Goal: Task Accomplishment & Management: Manage account settings

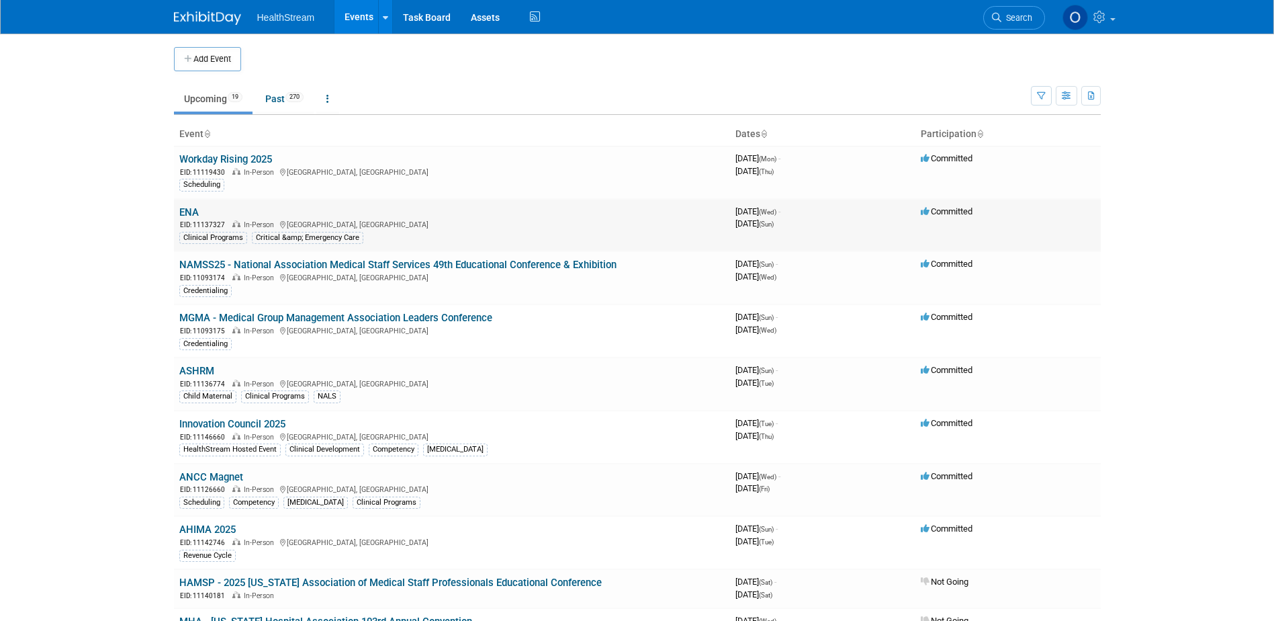
click at [186, 210] on link "ENA" at bounding box center [188, 212] width 19 height 12
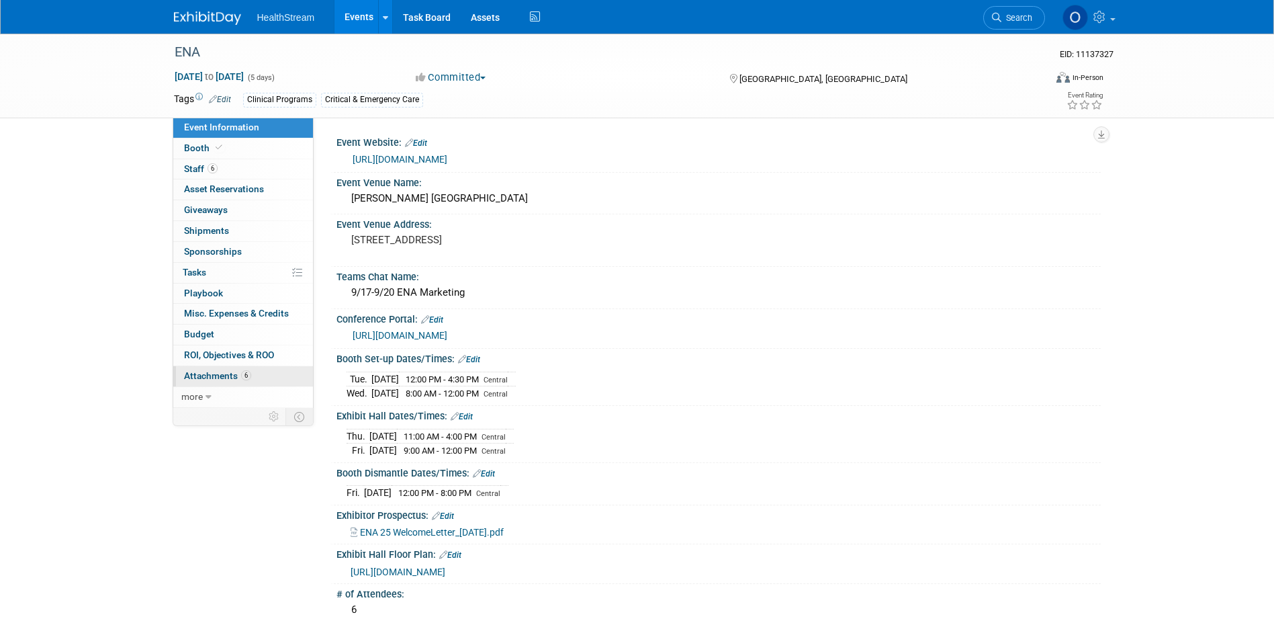
click at [217, 373] on span "Attachments 6" at bounding box center [217, 375] width 67 height 11
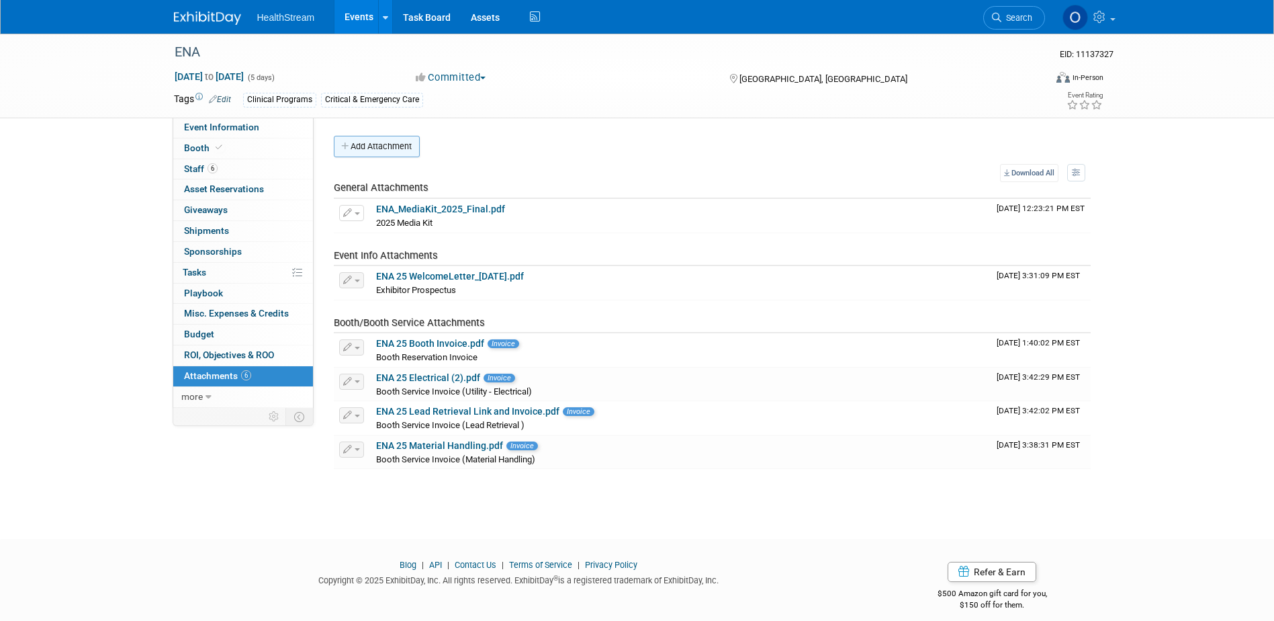
click at [368, 147] on button "Add Attachment" at bounding box center [377, 146] width 86 height 21
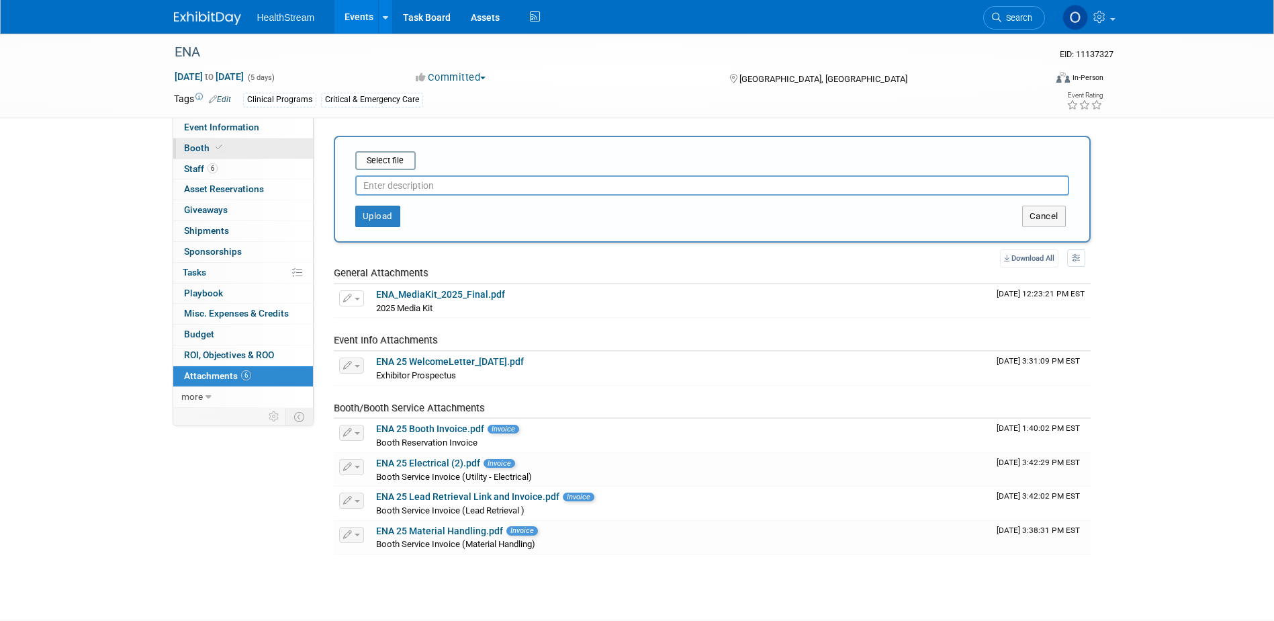
click at [235, 145] on link "Booth" at bounding box center [243, 148] width 140 height 20
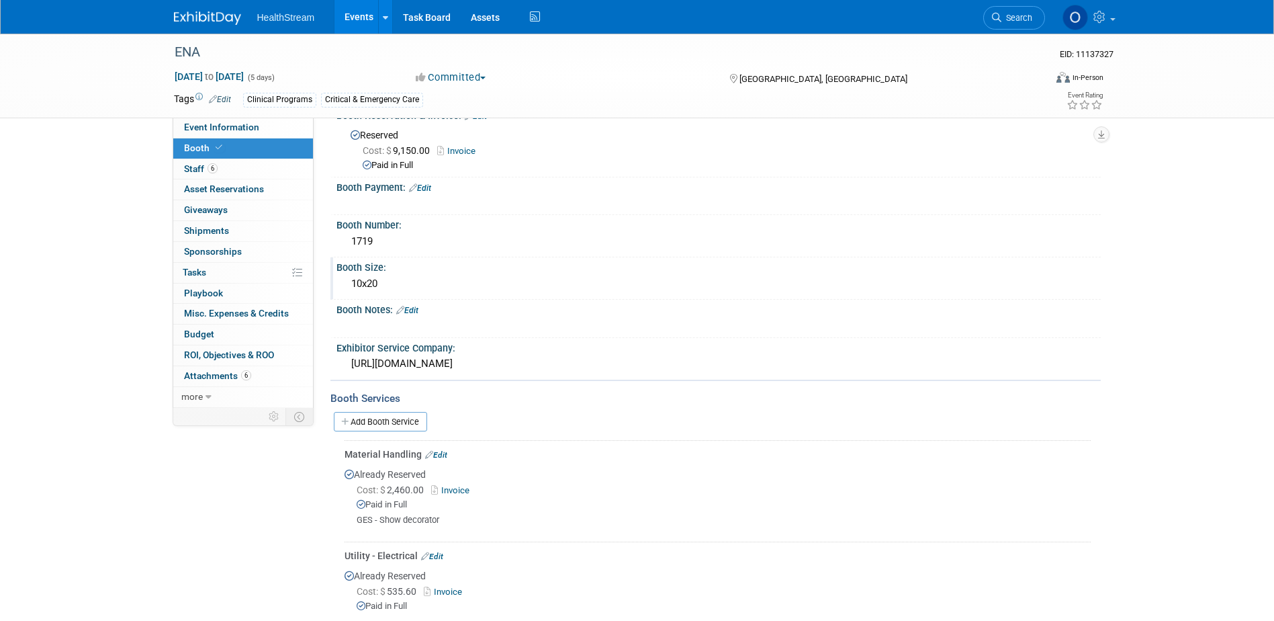
scroll to position [336, 0]
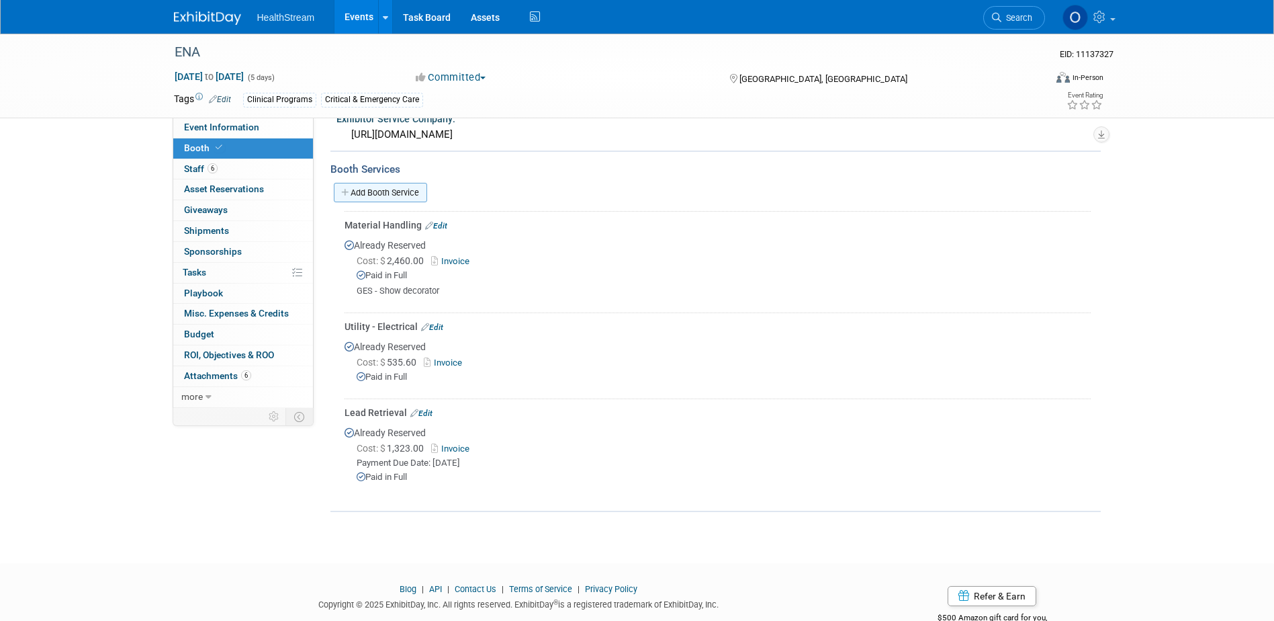
click at [373, 191] on link "Add Booth Service" at bounding box center [380, 192] width 93 height 19
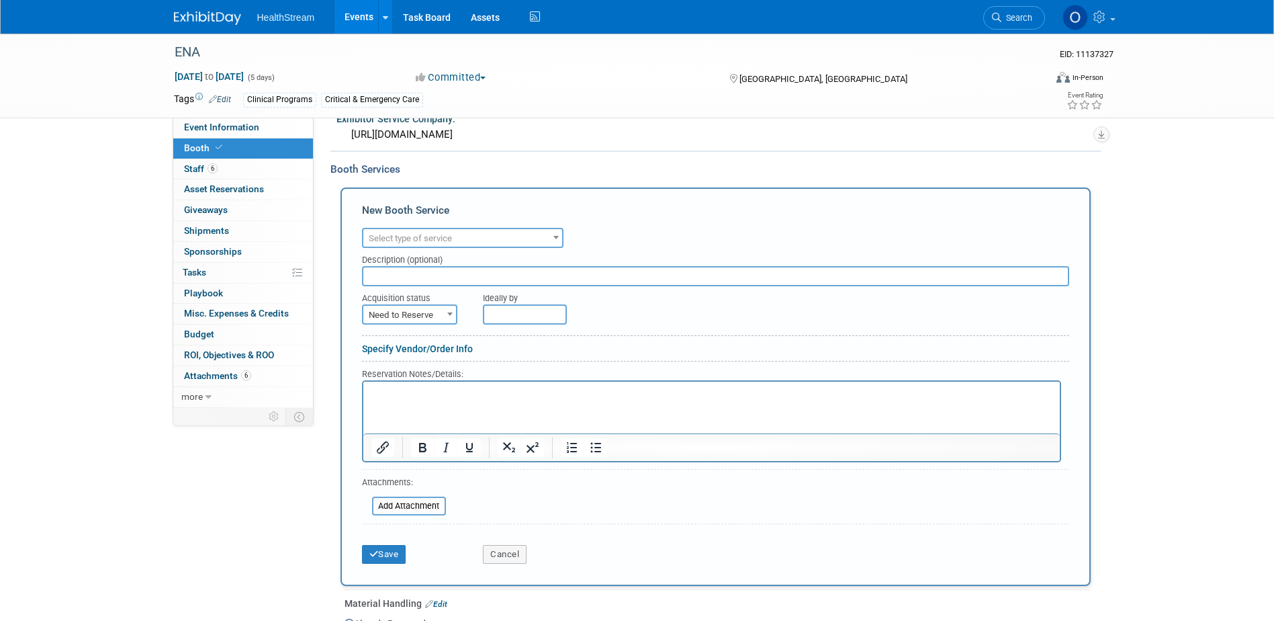
scroll to position [0, 0]
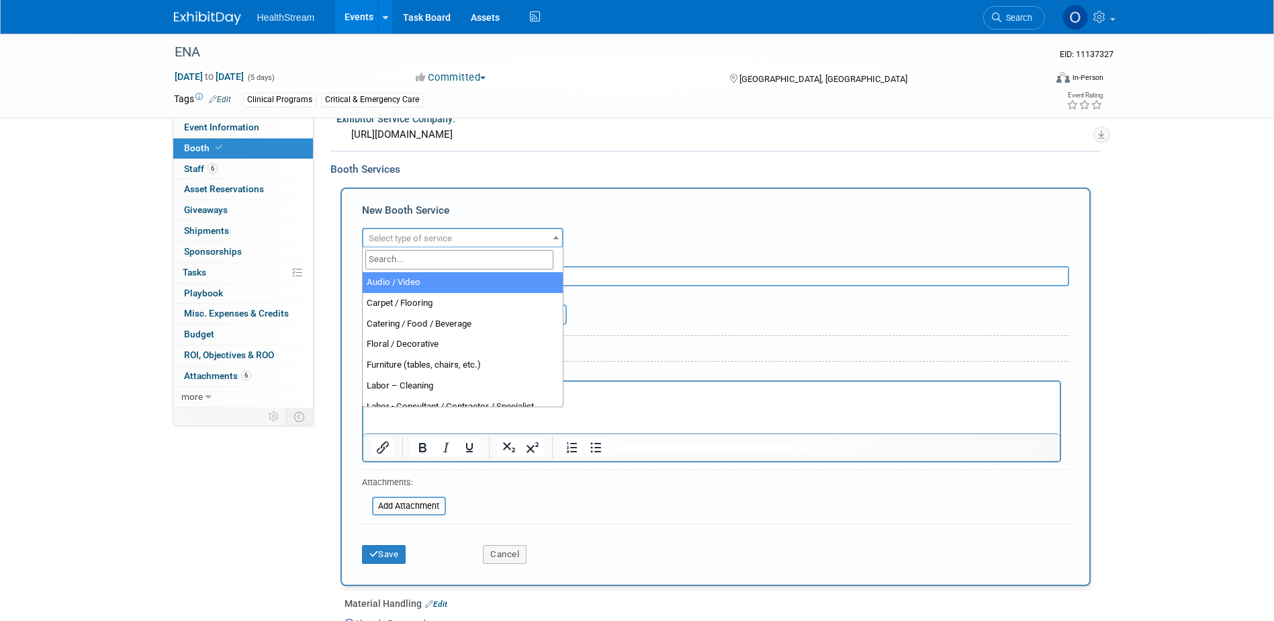
click at [445, 245] on span "Select type of service" at bounding box center [462, 238] width 199 height 19
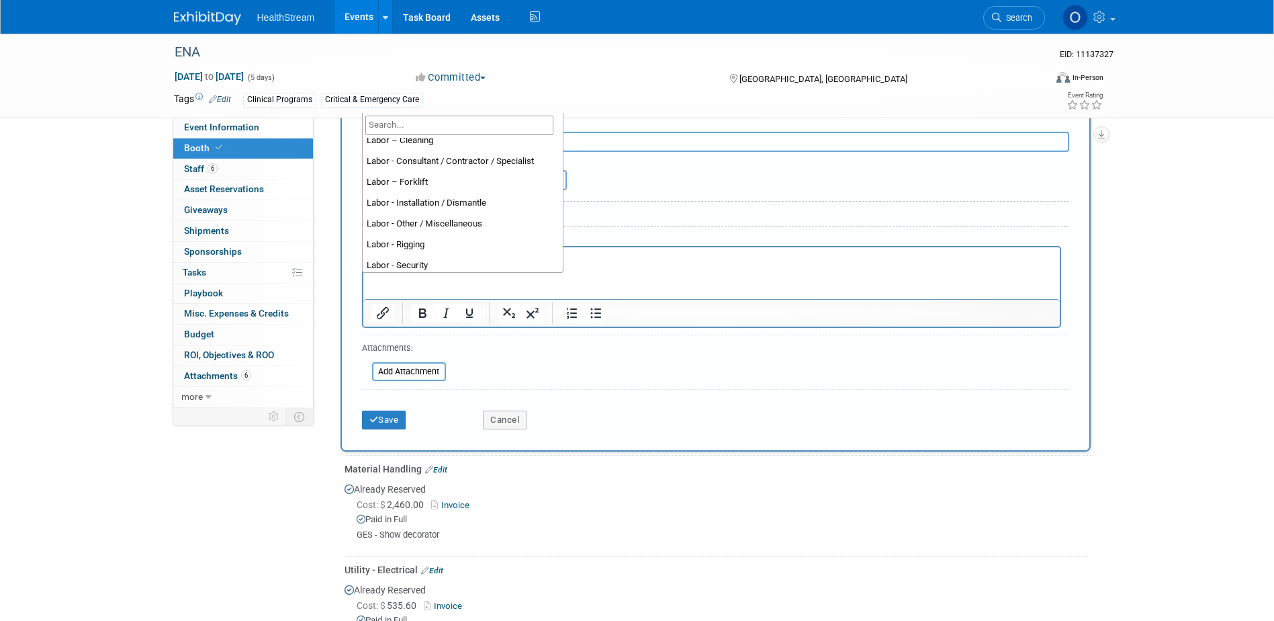
scroll to position [134, 0]
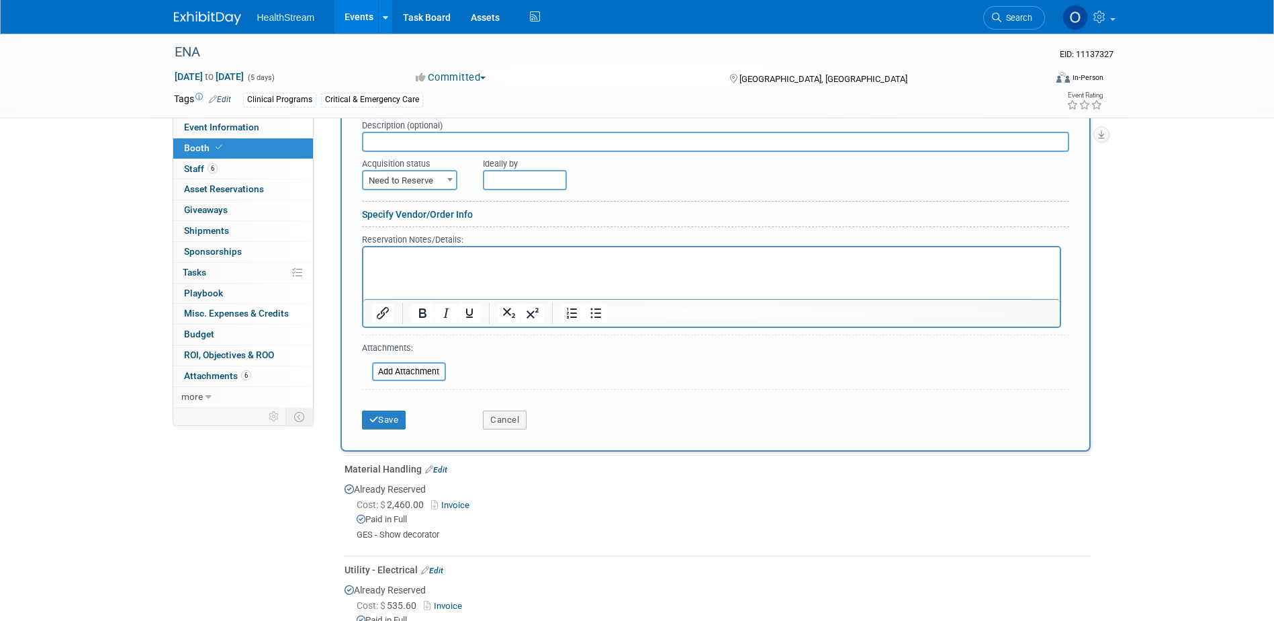
click at [702, 358] on form "Audio / Video Carpet / Flooring Catering / Food / Beverage Floral / Decorative …" at bounding box center [715, 263] width 707 height 346
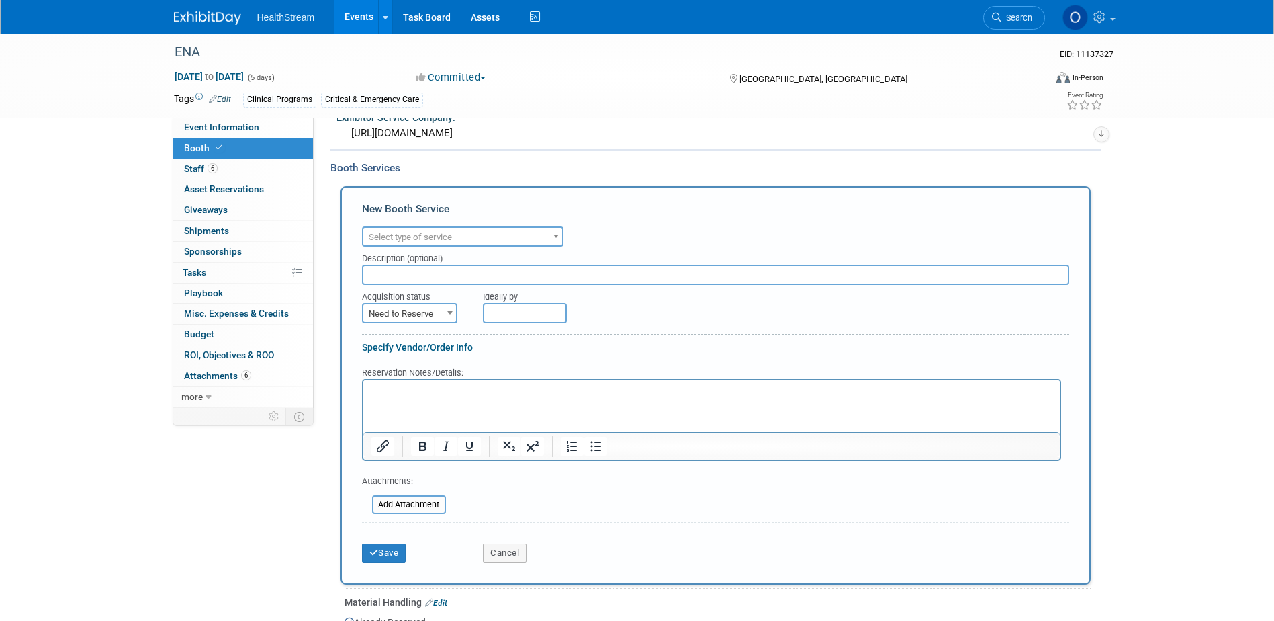
scroll to position [336, 0]
click at [511, 551] on button "Cancel" at bounding box center [505, 554] width 44 height 19
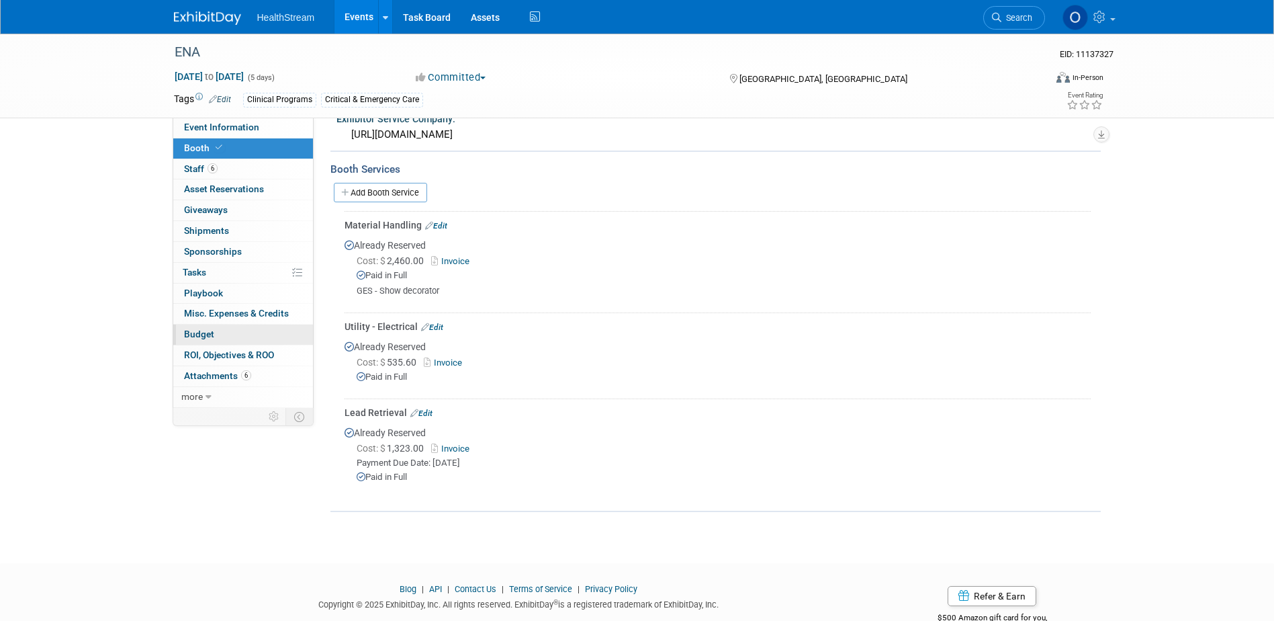
click at [196, 329] on span "Budget" at bounding box center [199, 333] width 30 height 11
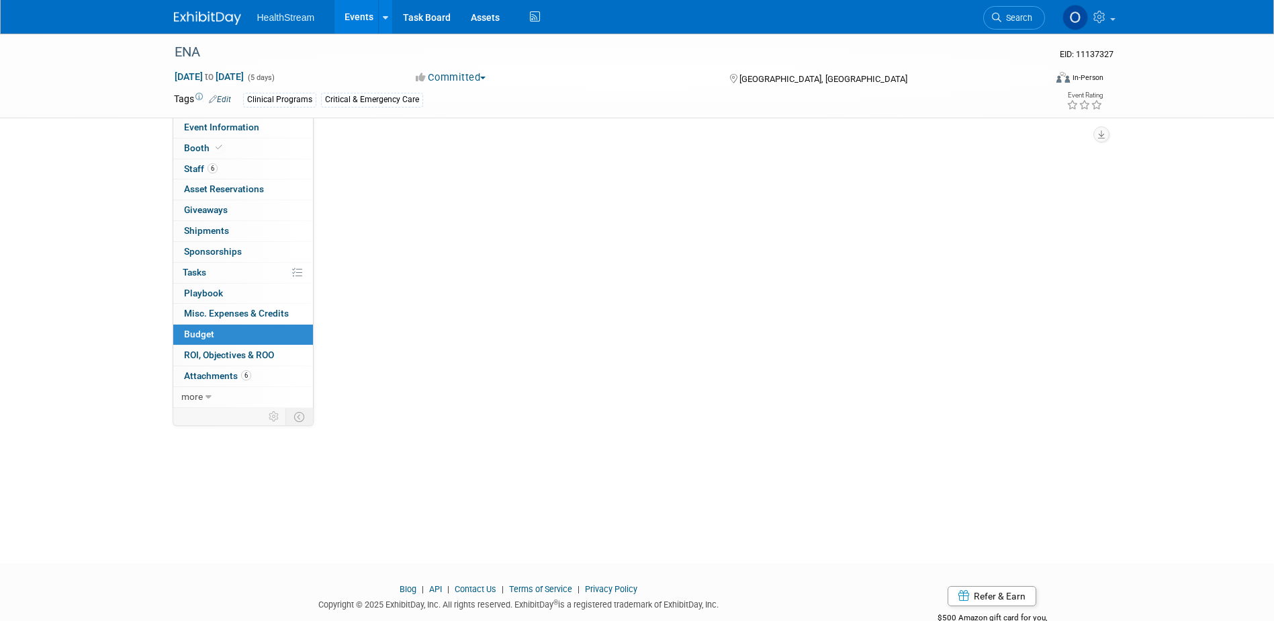
scroll to position [0, 0]
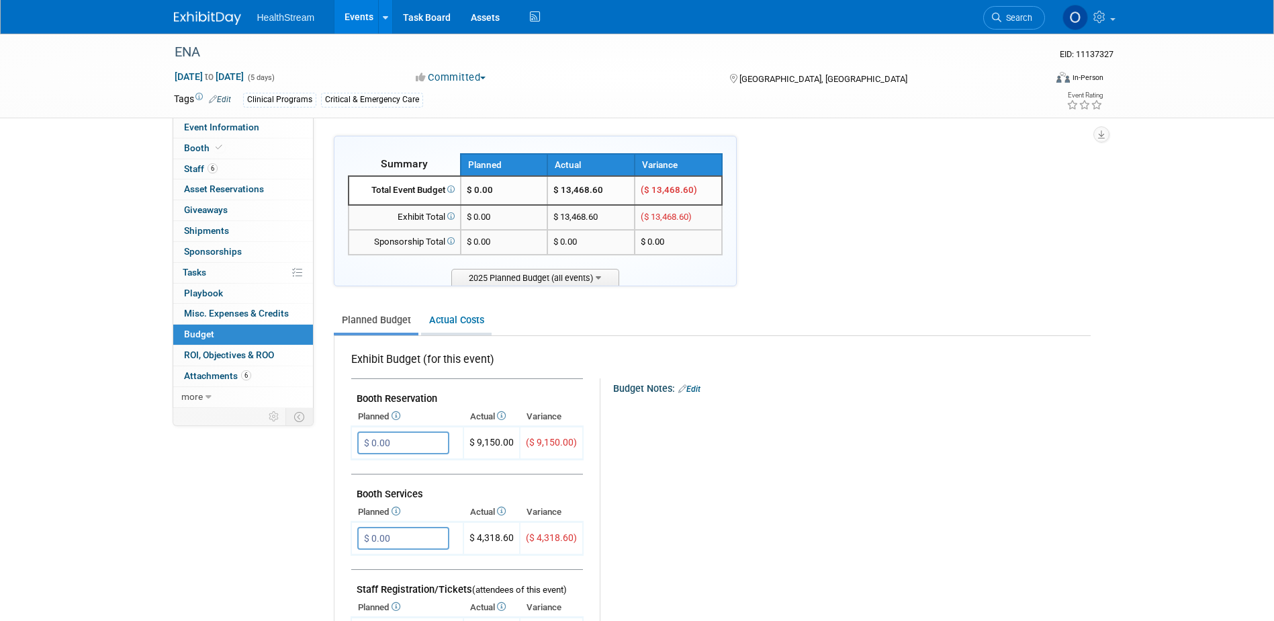
click at [455, 316] on link "Actual Costs" at bounding box center [456, 320] width 71 height 25
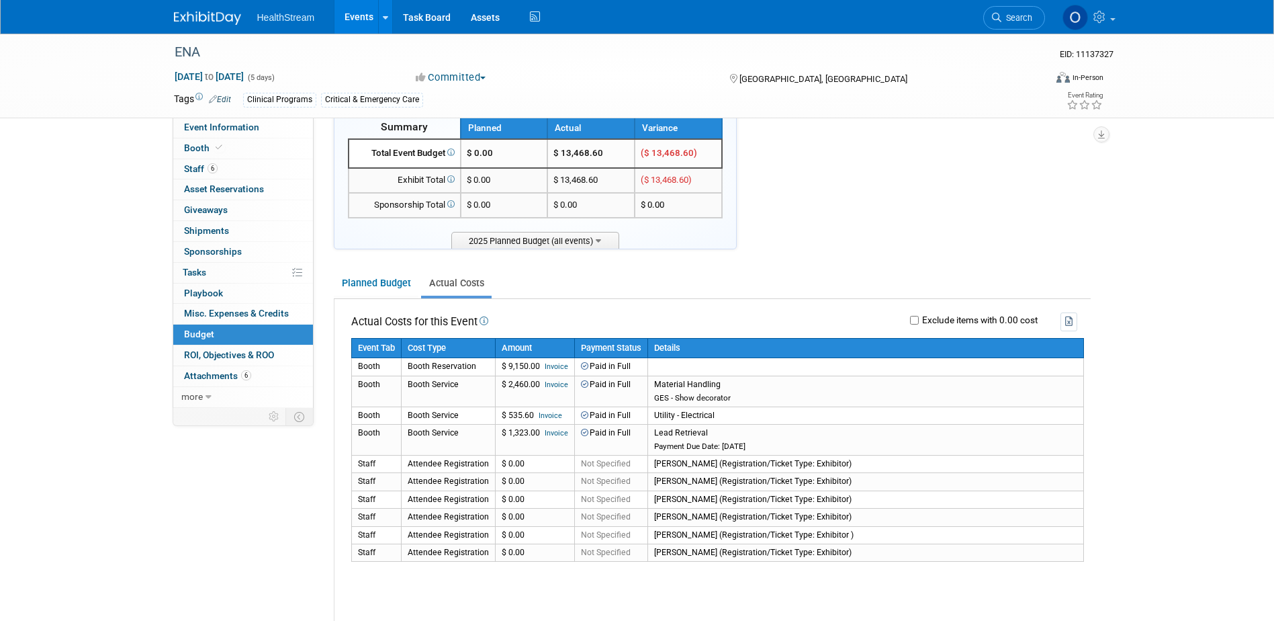
scroll to position [67, 0]
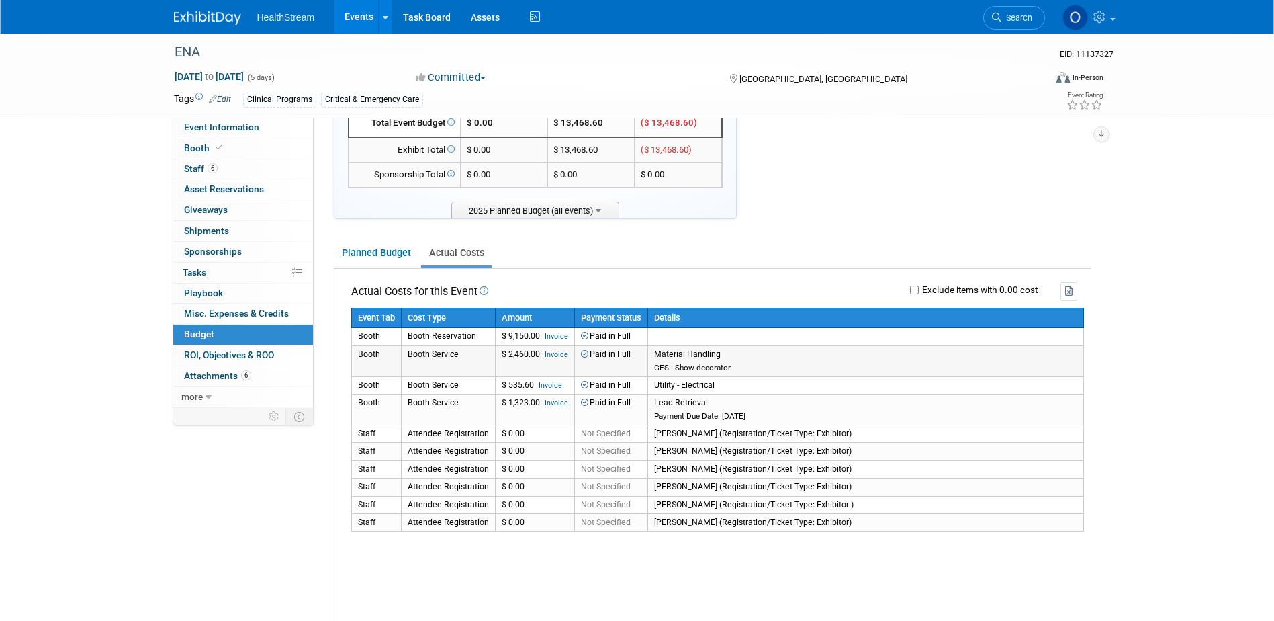
click at [550, 353] on link "Invoice" at bounding box center [557, 354] width 24 height 9
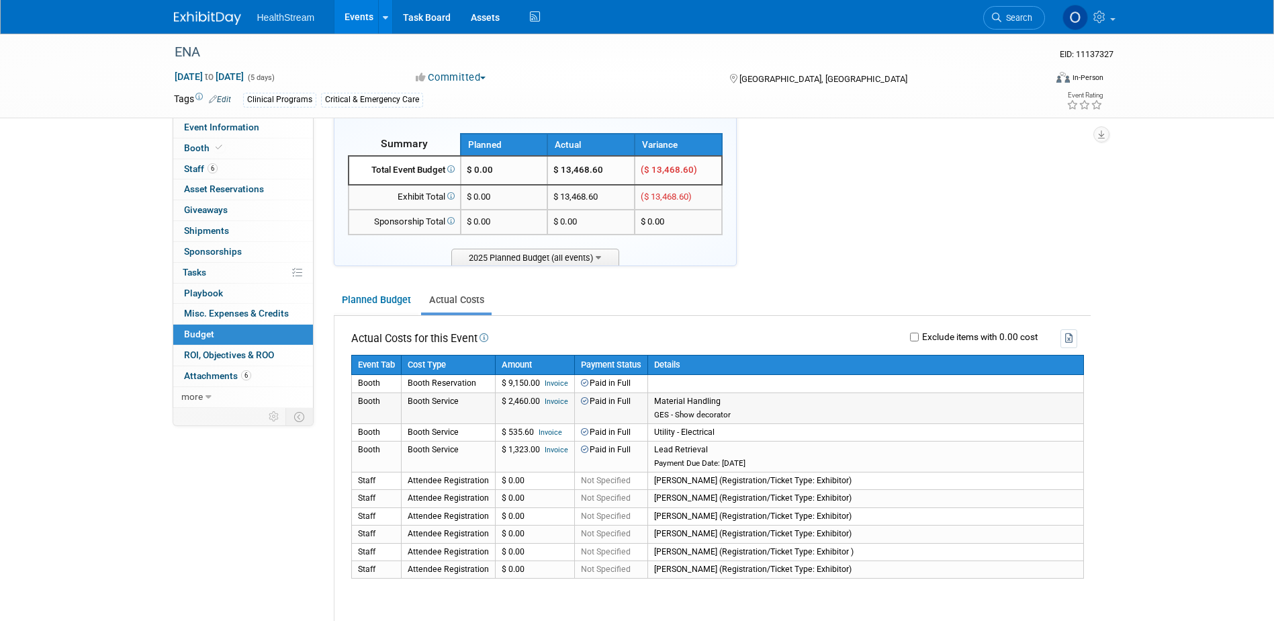
scroll to position [0, 0]
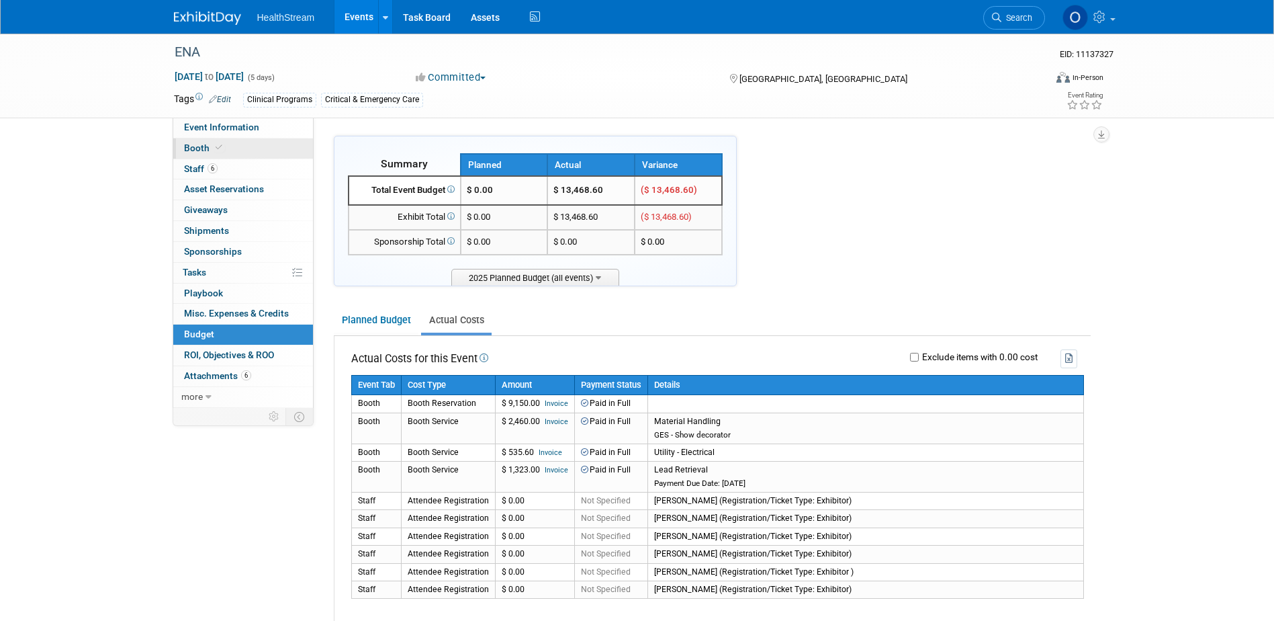
click at [216, 147] on icon at bounding box center [219, 147] width 7 height 7
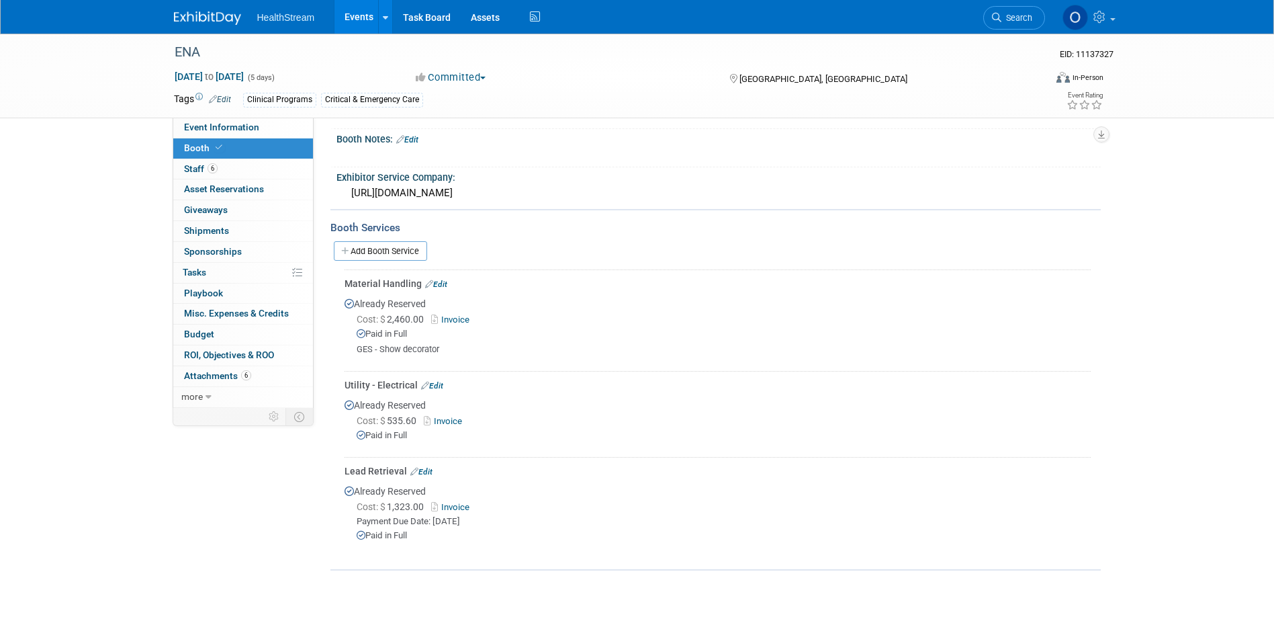
scroll to position [336, 0]
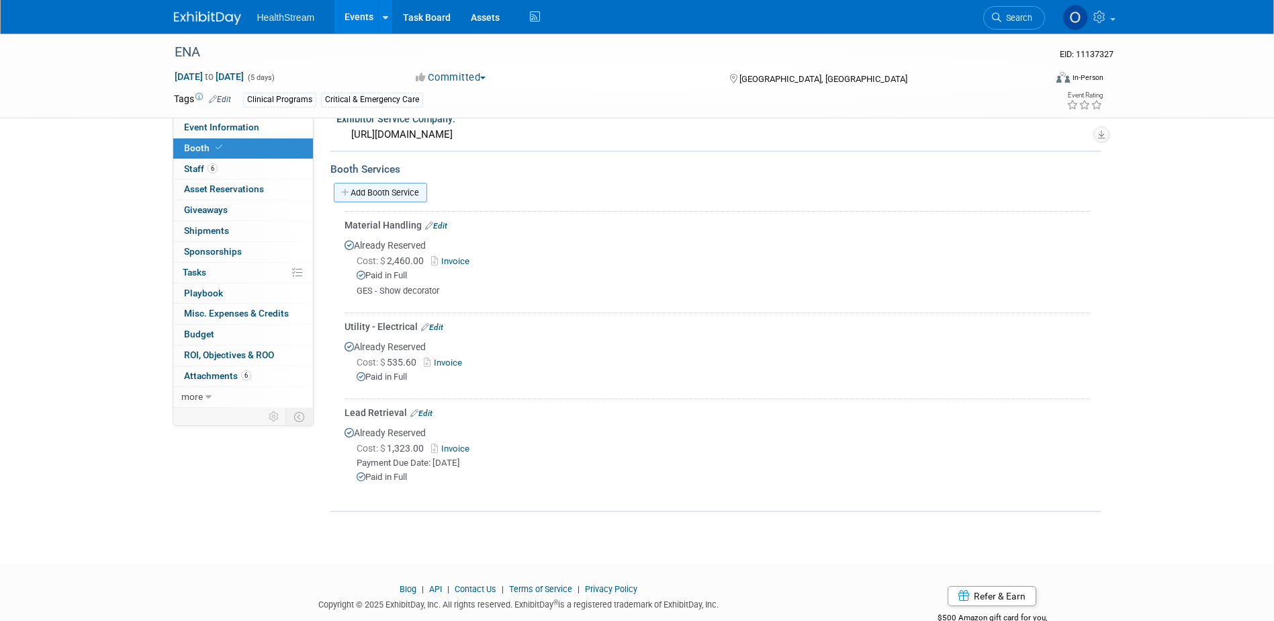
click at [375, 187] on link "Add Booth Service" at bounding box center [380, 192] width 93 height 19
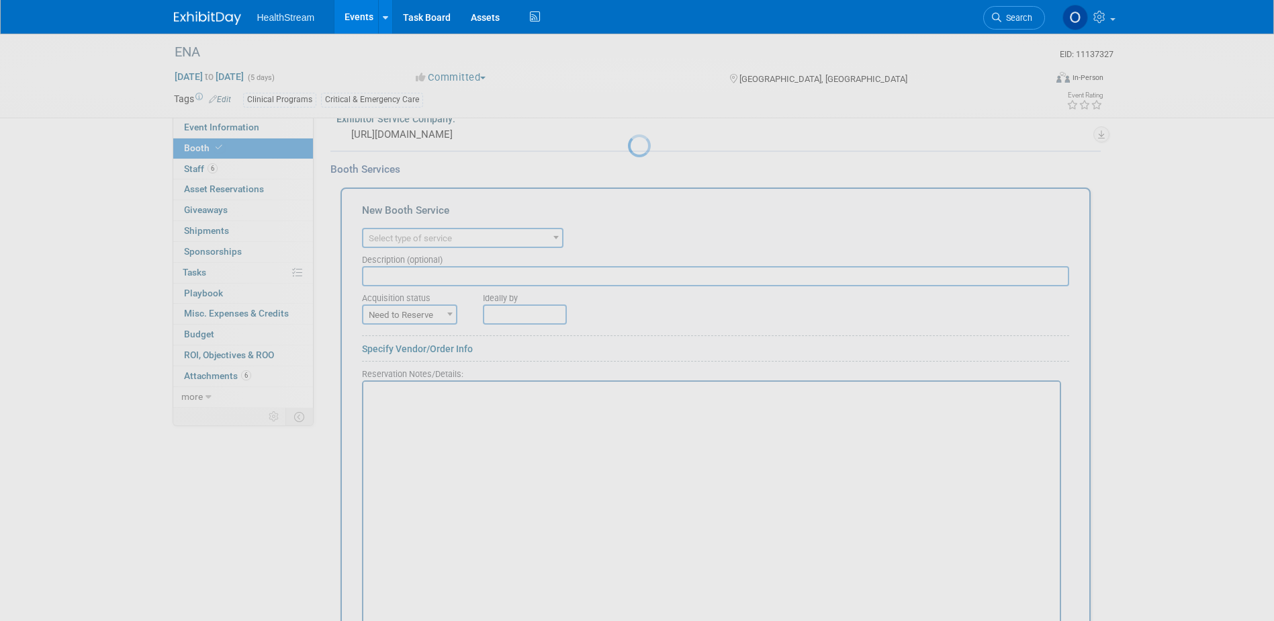
scroll to position [0, 0]
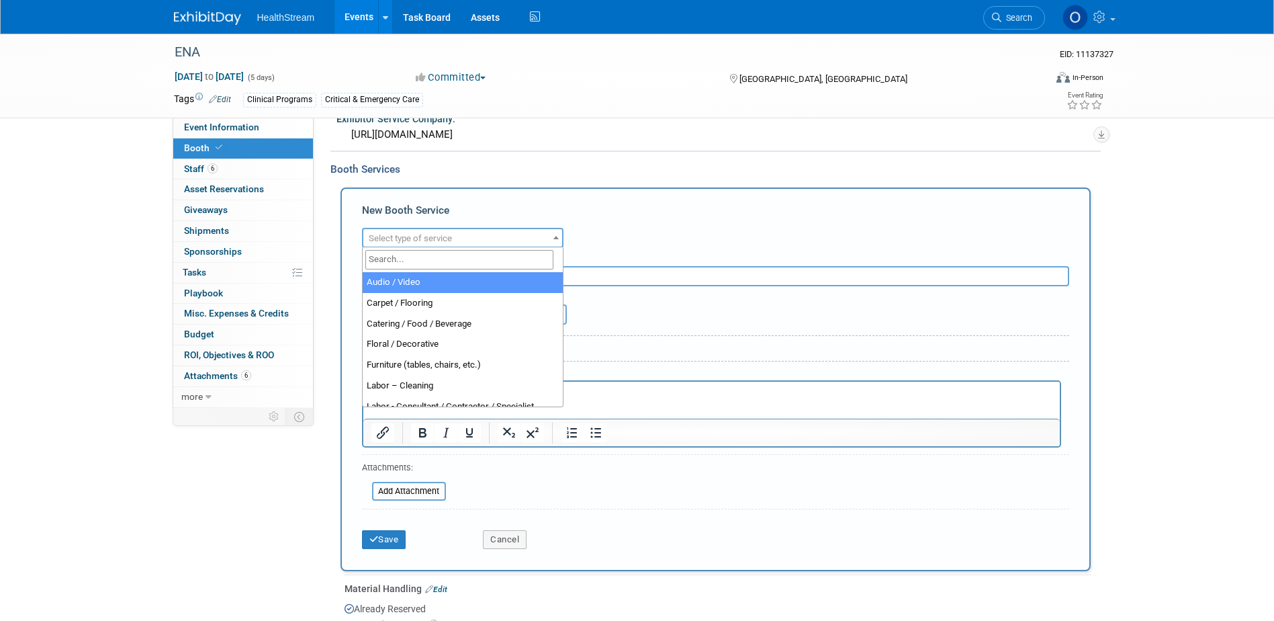
click at [415, 235] on span "Select type of service" at bounding box center [410, 238] width 83 height 10
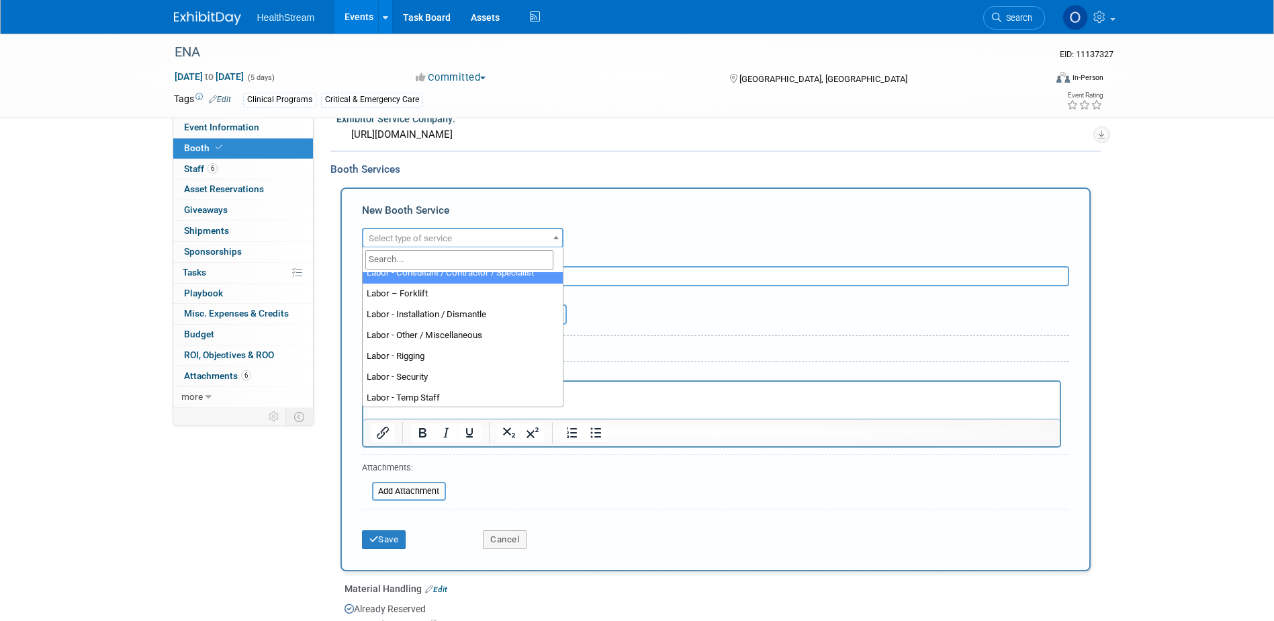
scroll to position [134, 0]
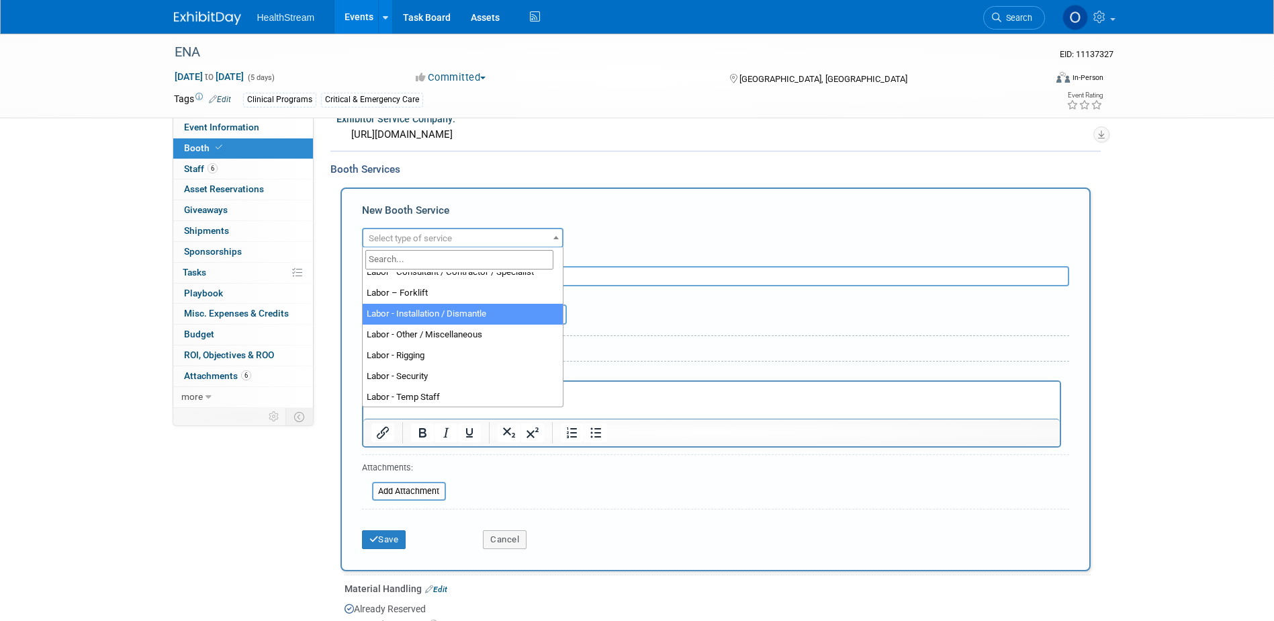
select select "11"
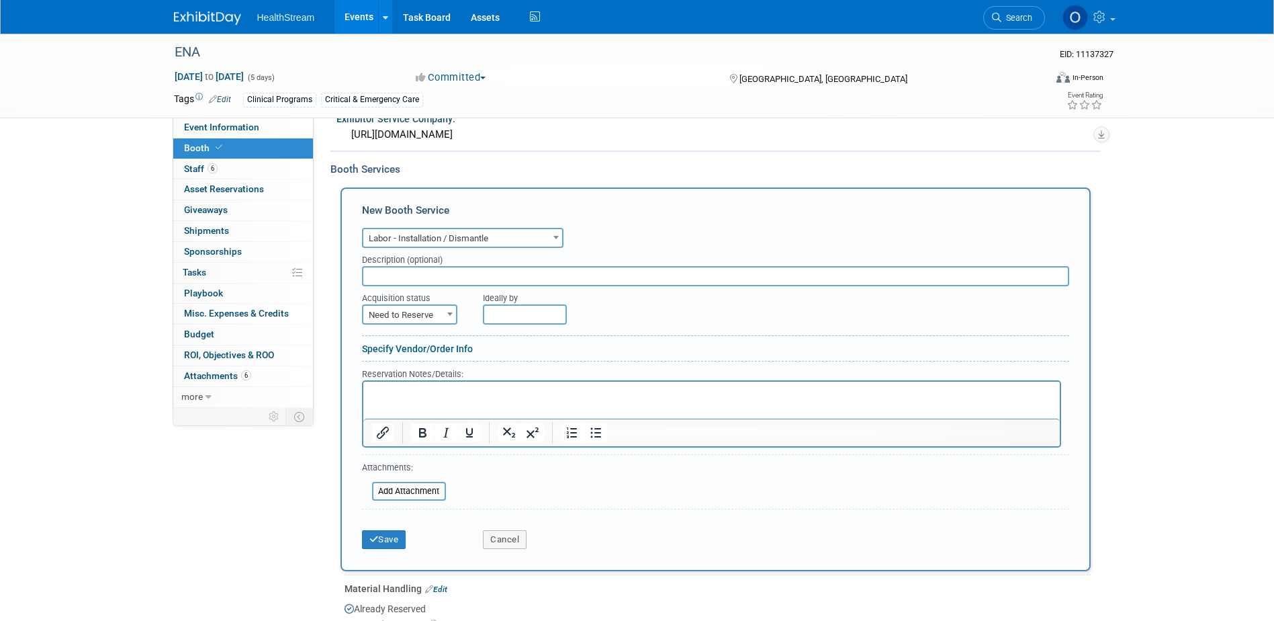
click at [433, 310] on span "Need to Reserve" at bounding box center [409, 315] width 93 height 19
select select "2"
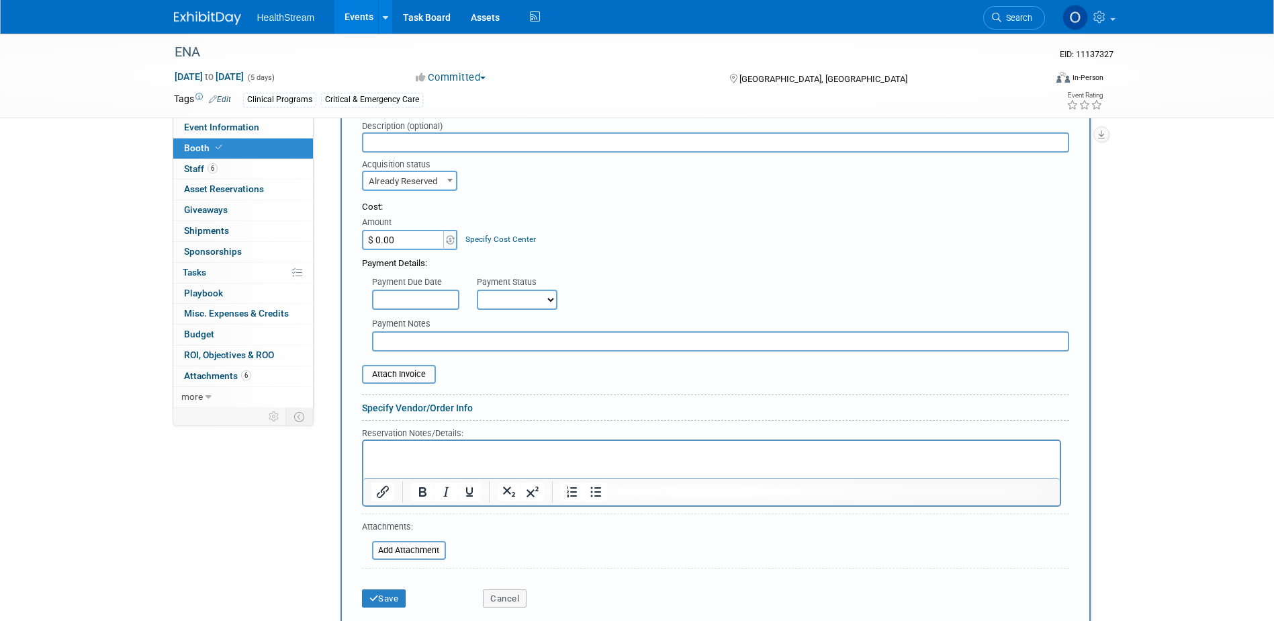
scroll to position [470, 0]
click at [404, 237] on input "$ 0.00" at bounding box center [404, 239] width 84 height 20
type input "$ 9,849.00"
click at [608, 232] on div "Cost: Amount $ 9,849.00 Specify Cost Center Cost Center -- Not Specified --" at bounding box center [715, 224] width 707 height 49
click at [534, 298] on select "Not Paid Yet Partially Paid Paid in Full" at bounding box center [517, 299] width 81 height 20
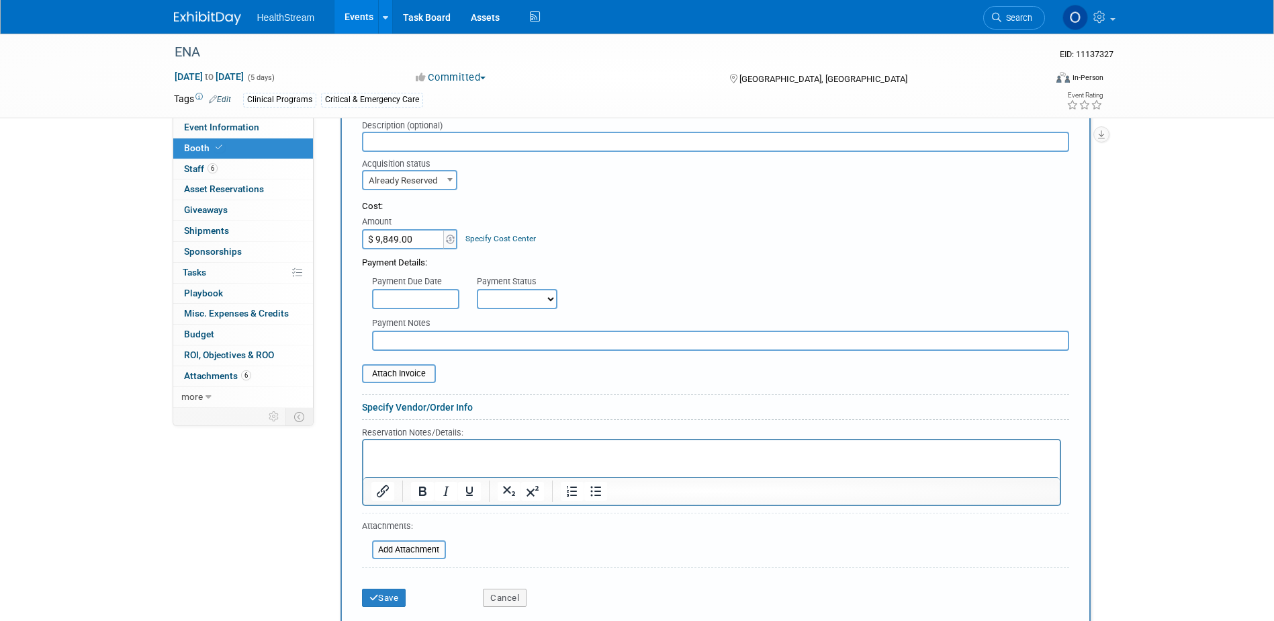
select select "1"
click at [477, 289] on select "Not Paid Yet Partially Paid Paid in Full" at bounding box center [517, 299] width 81 height 20
click at [410, 371] on input "file" at bounding box center [355, 373] width 160 height 16
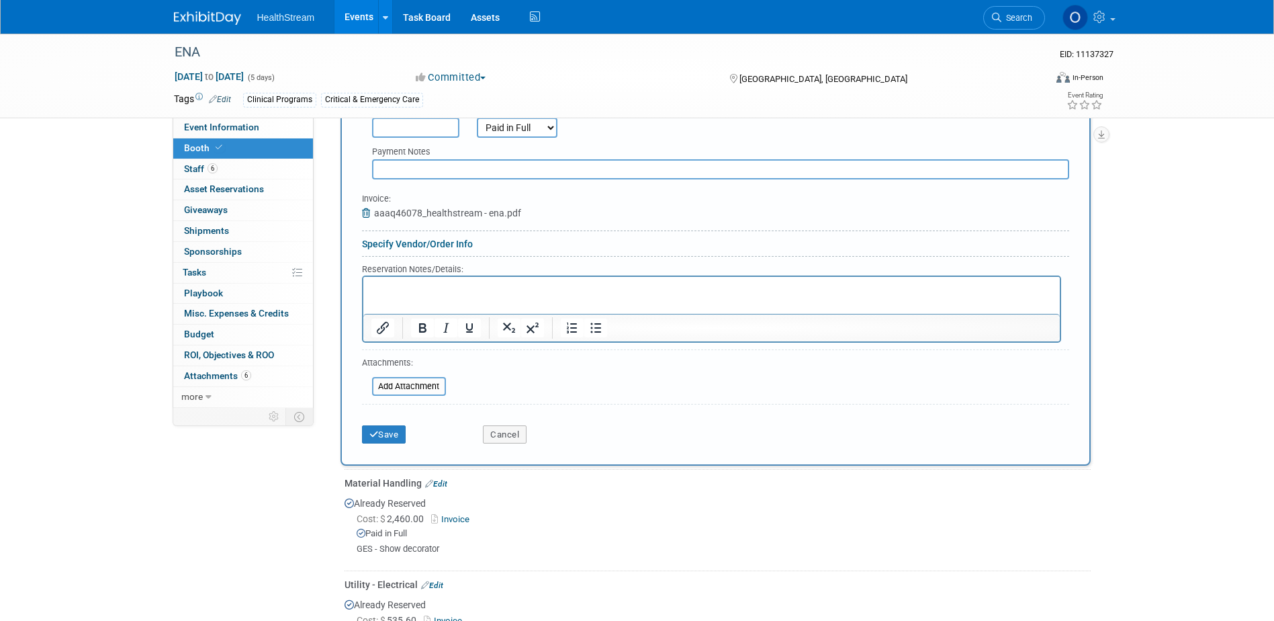
scroll to position [604, 0]
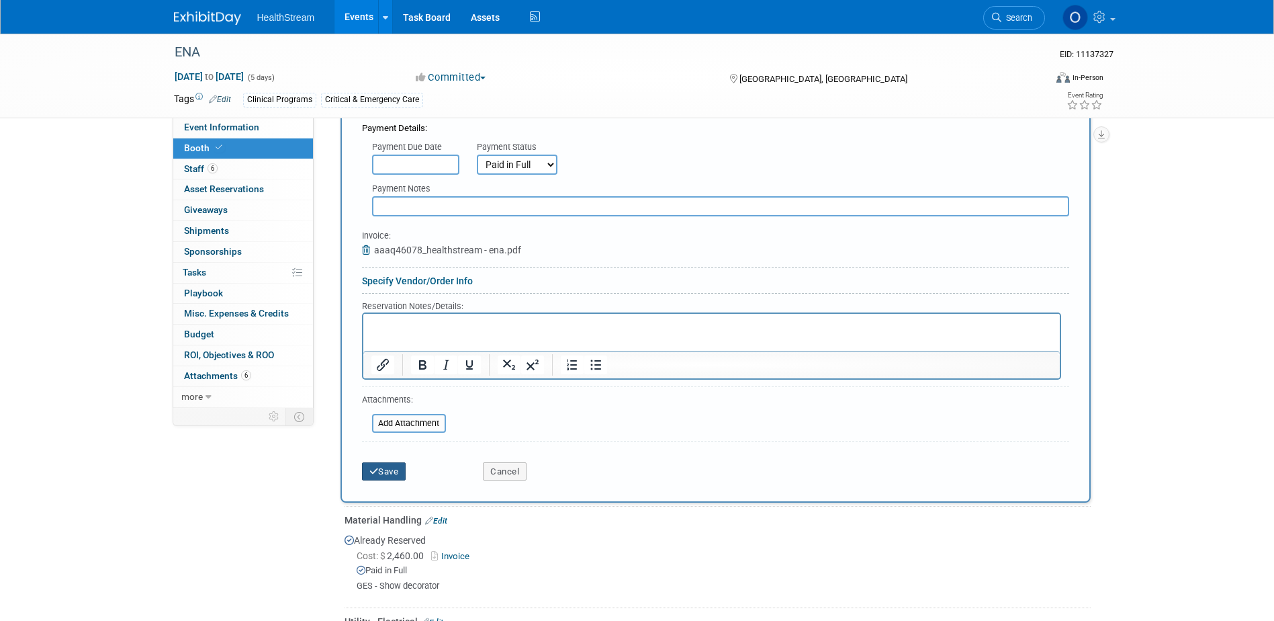
click at [389, 467] on button "Save" at bounding box center [384, 471] width 44 height 19
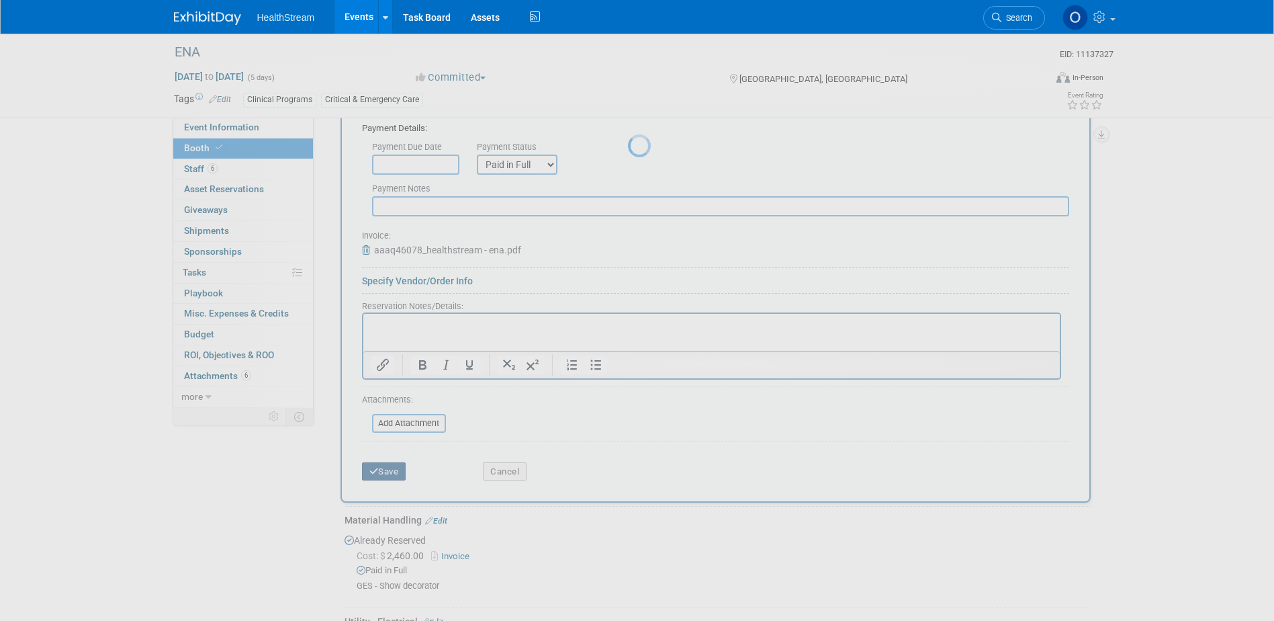
scroll to position [455, 0]
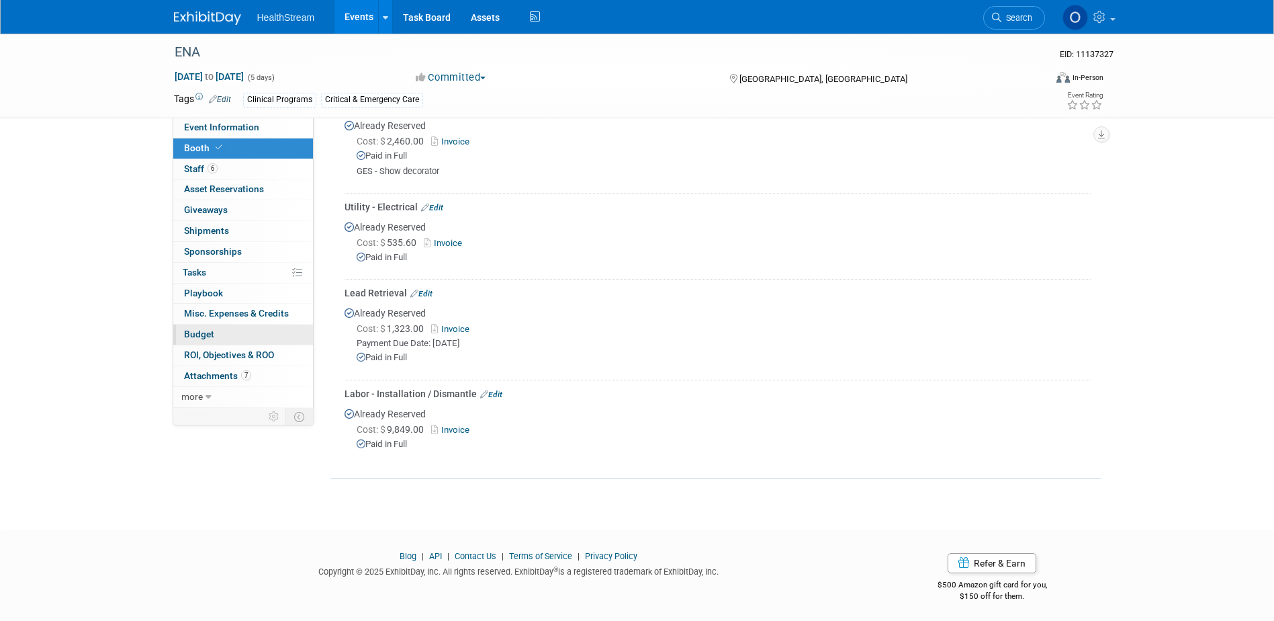
click at [225, 332] on link "Budget" at bounding box center [243, 334] width 140 height 20
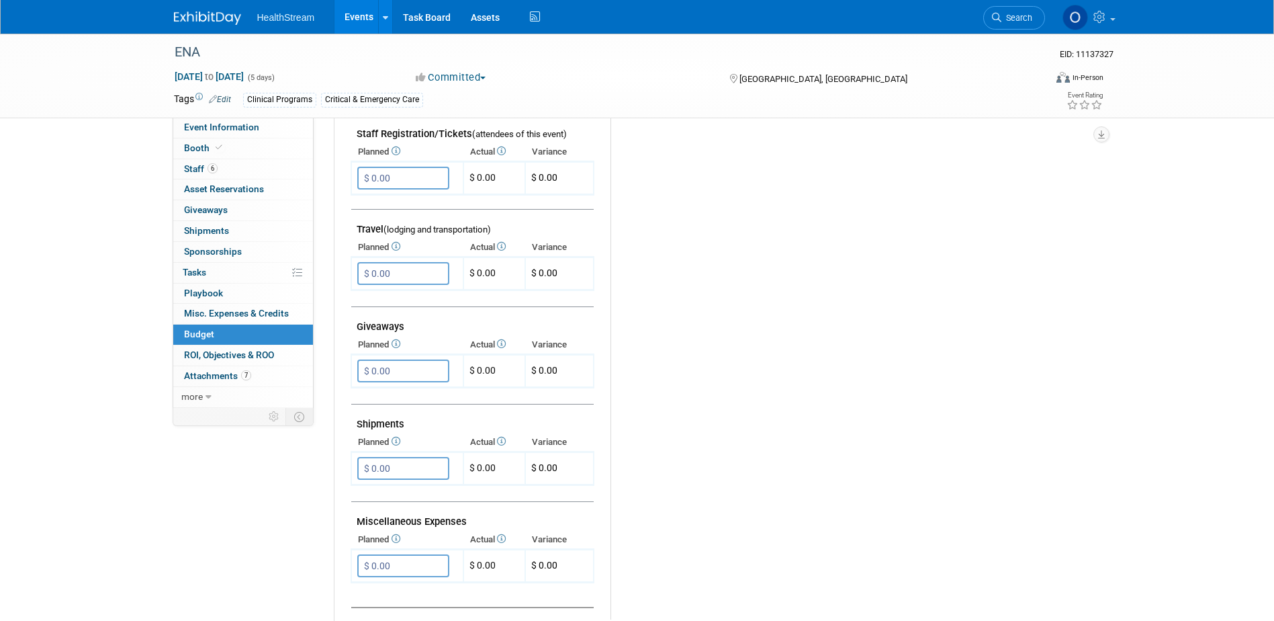
scroll to position [0, 0]
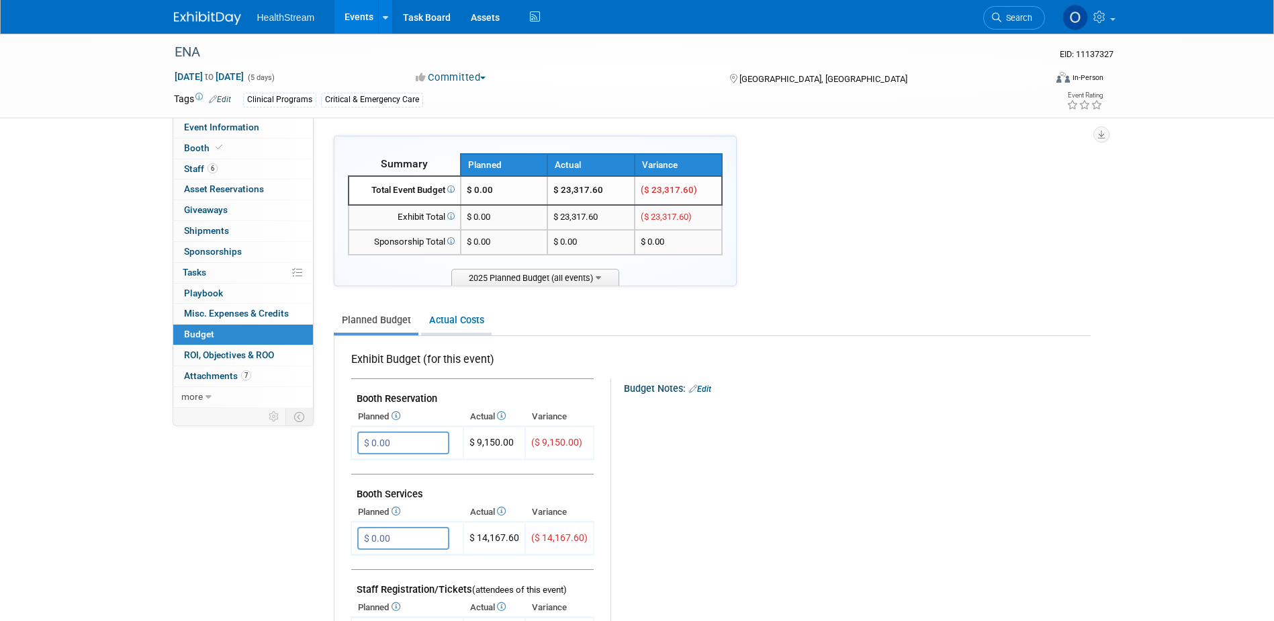
click at [447, 327] on link "Actual Costs" at bounding box center [456, 320] width 71 height 25
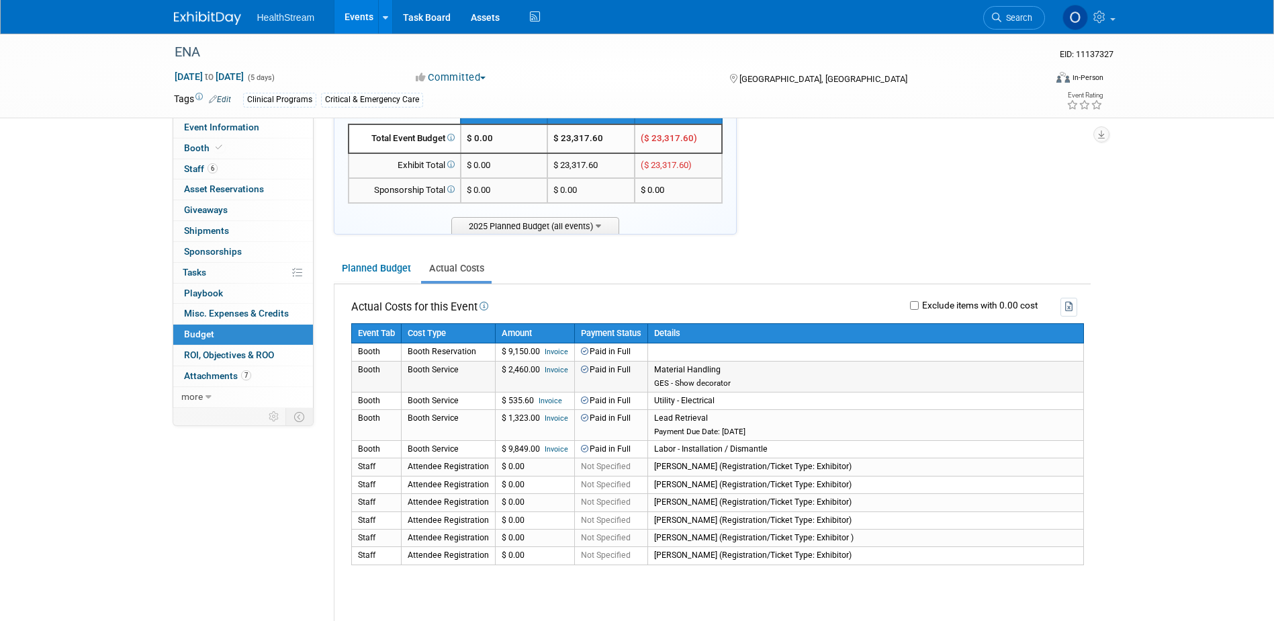
scroll to position [134, 0]
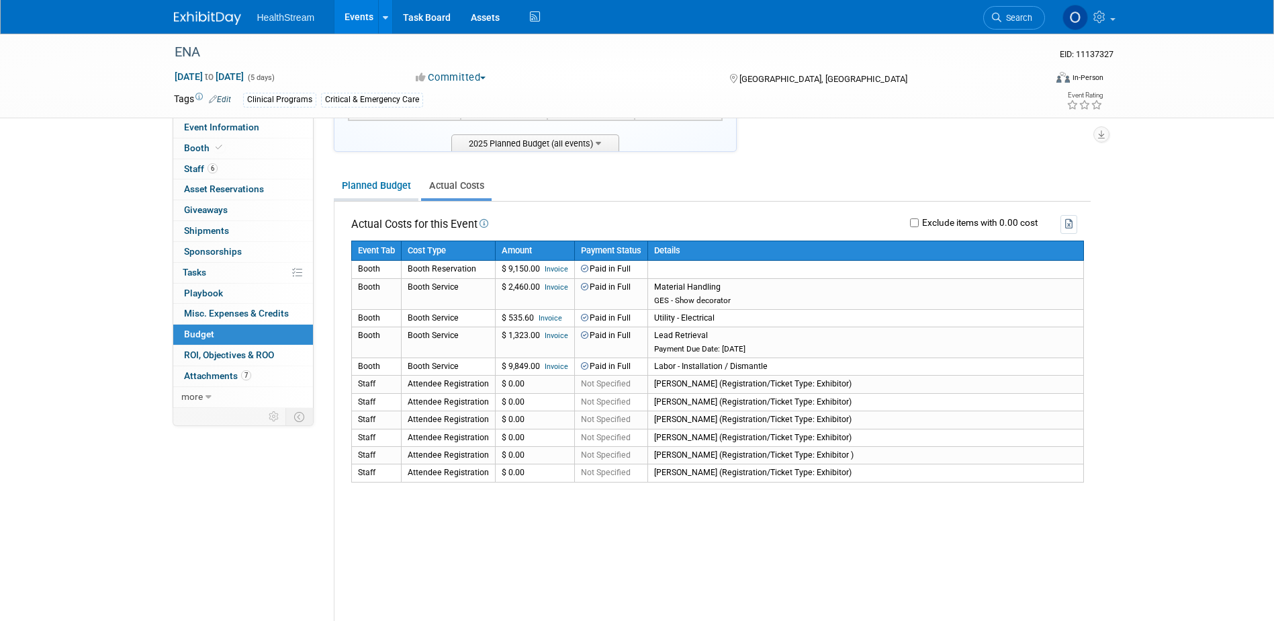
click at [379, 185] on link "Planned Budget" at bounding box center [376, 185] width 85 height 25
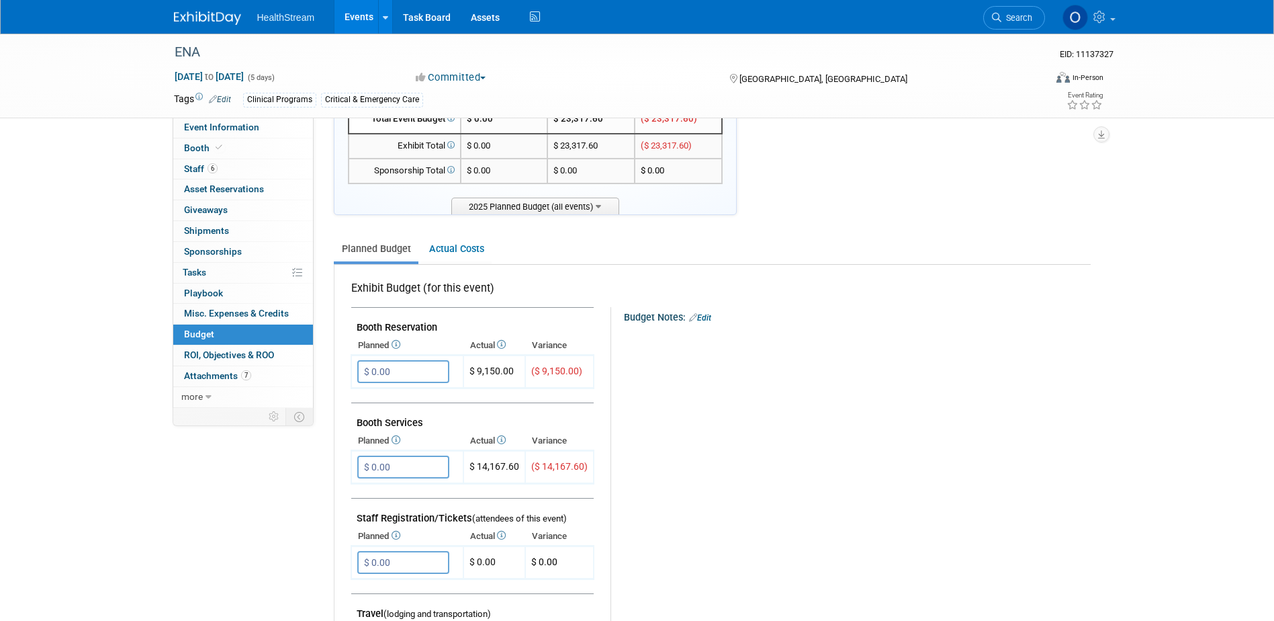
scroll to position [0, 0]
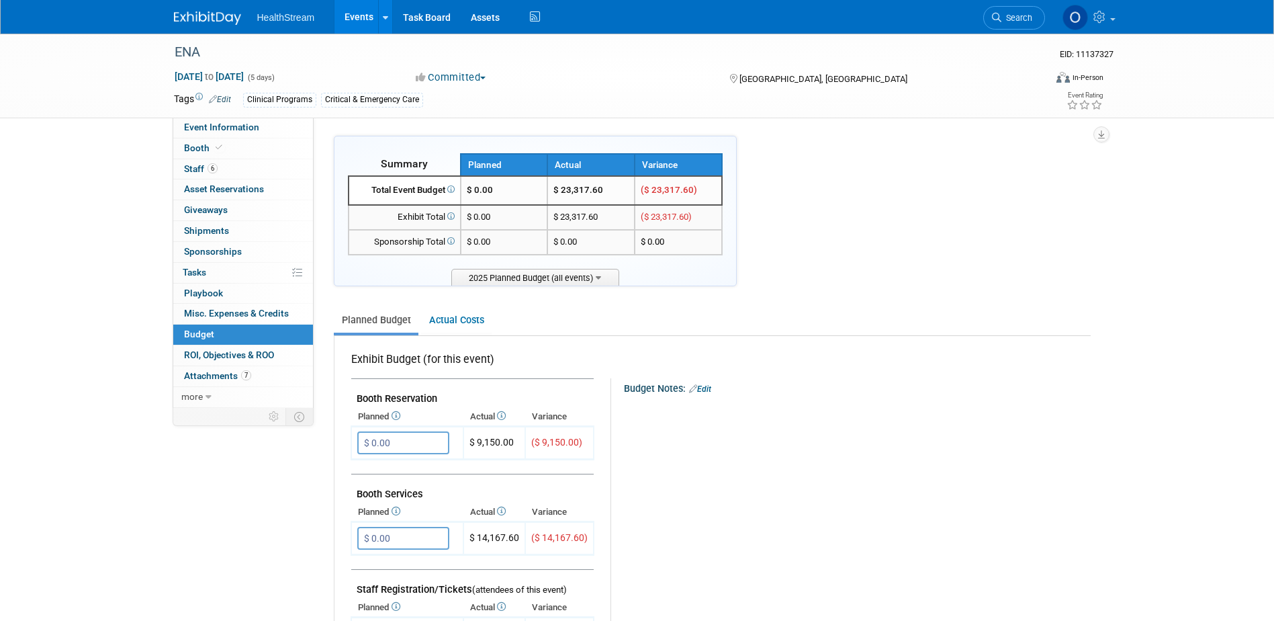
click at [360, 15] on link "Events" at bounding box center [358, 17] width 49 height 34
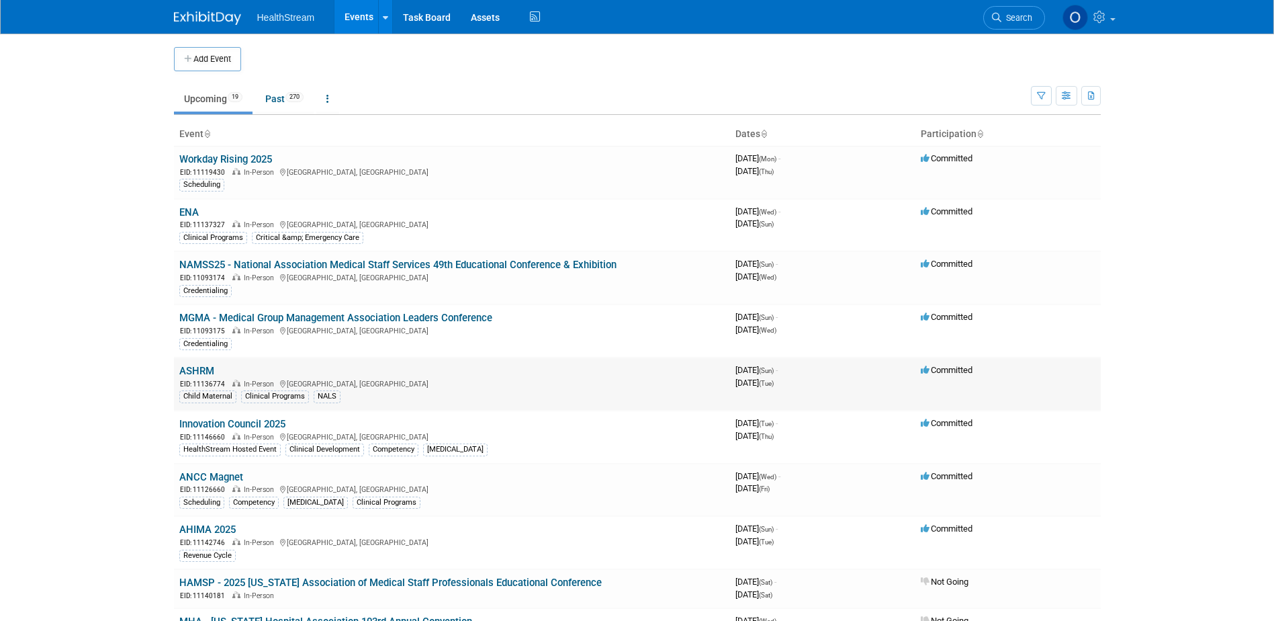
click at [195, 370] on link "ASHRM" at bounding box center [196, 371] width 35 height 12
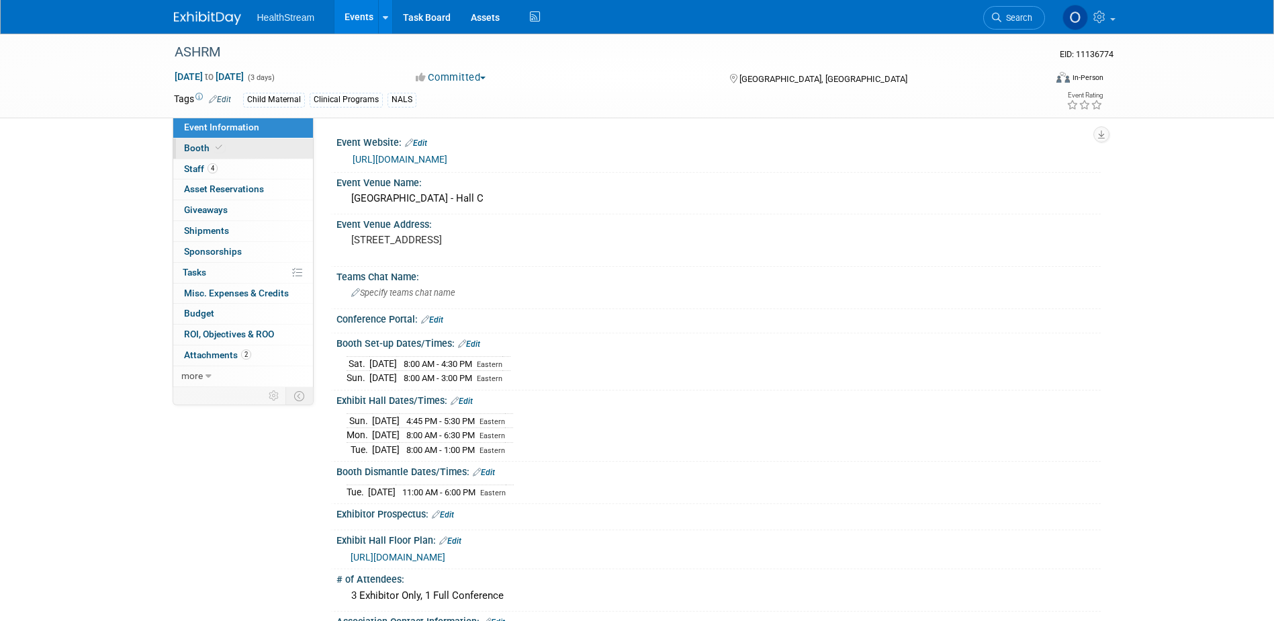
click at [236, 152] on link "Booth" at bounding box center [243, 148] width 140 height 20
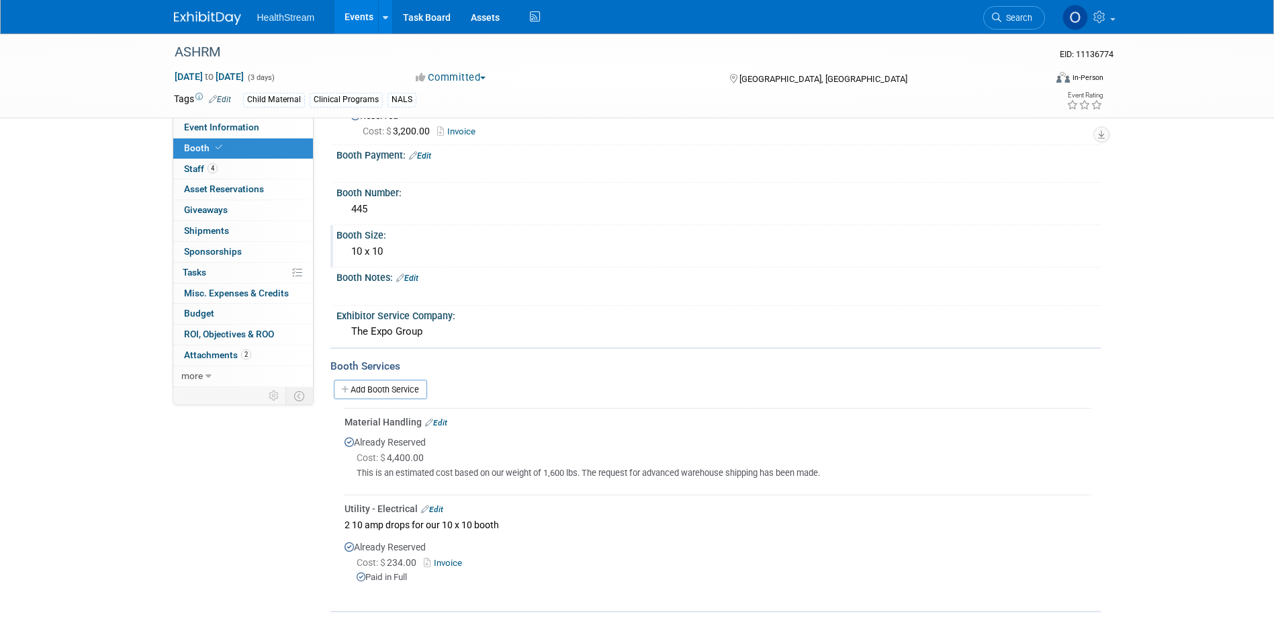
scroll to position [261, 0]
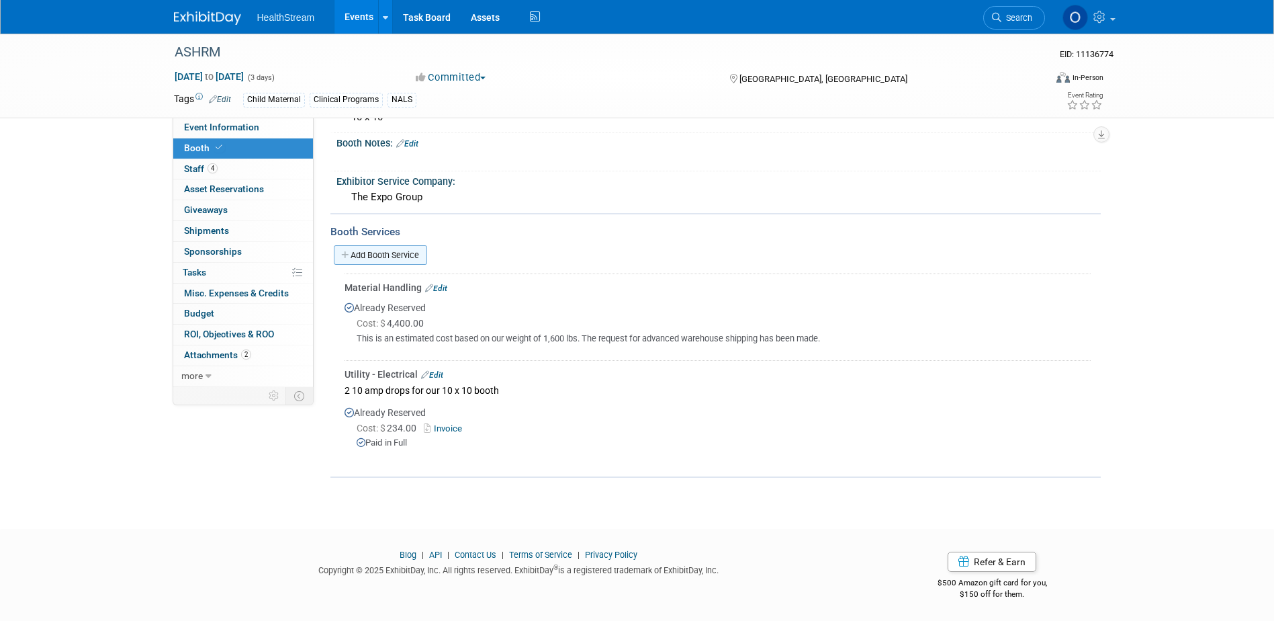
click at [373, 248] on link "Add Booth Service" at bounding box center [380, 254] width 93 height 19
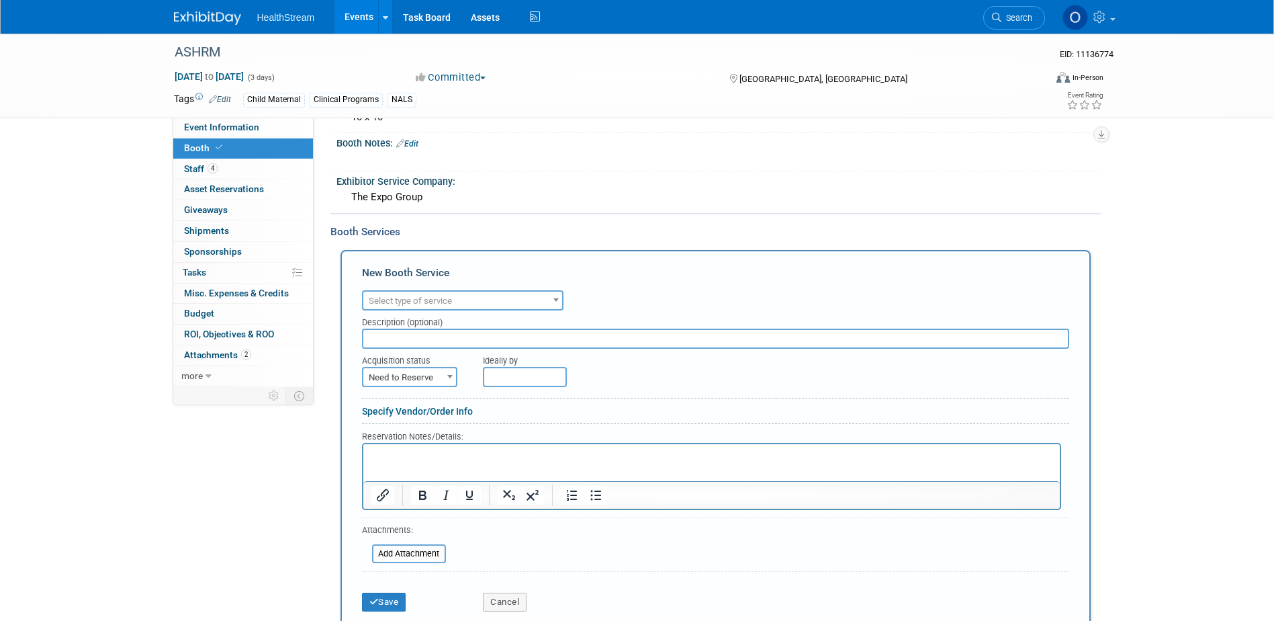
scroll to position [0, 0]
click at [474, 315] on div "Description (optional)" at bounding box center [715, 319] width 707 height 18
click at [475, 306] on span "Select type of service" at bounding box center [462, 300] width 199 height 19
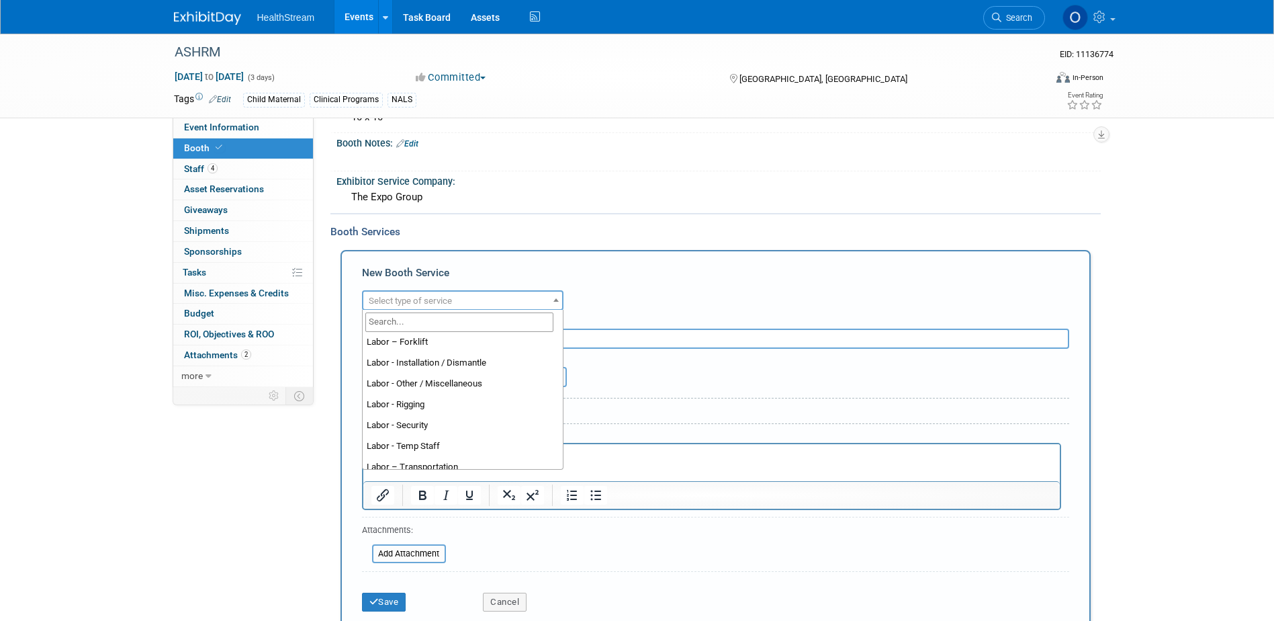
scroll to position [134, 0]
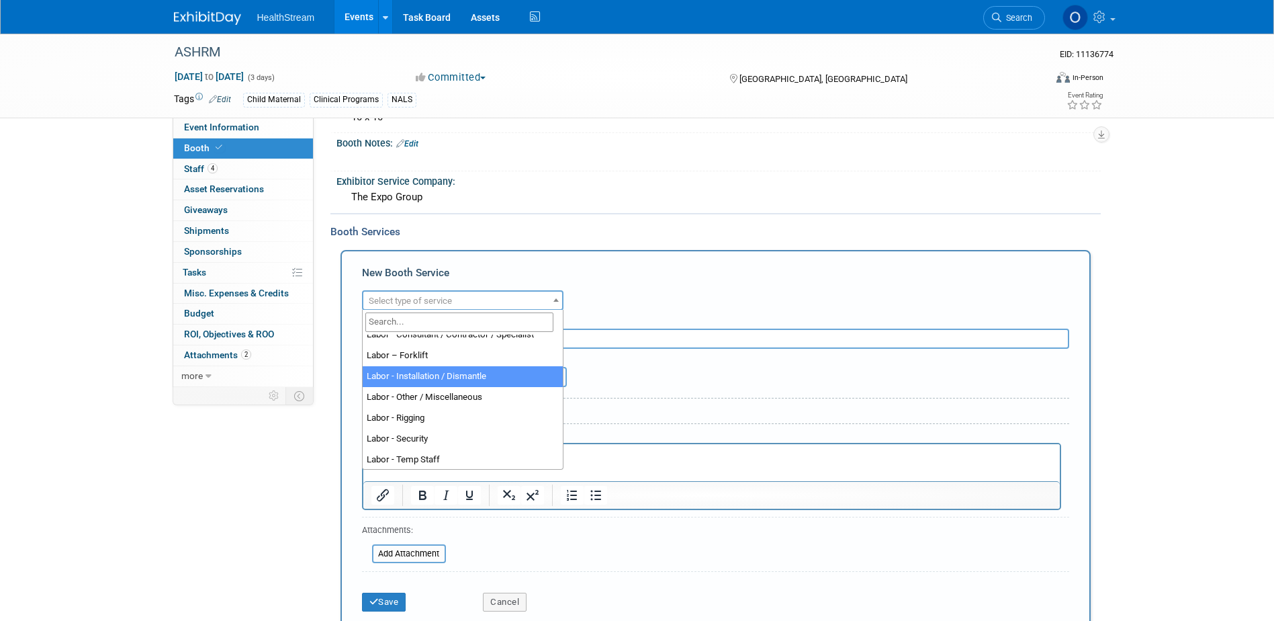
select select "11"
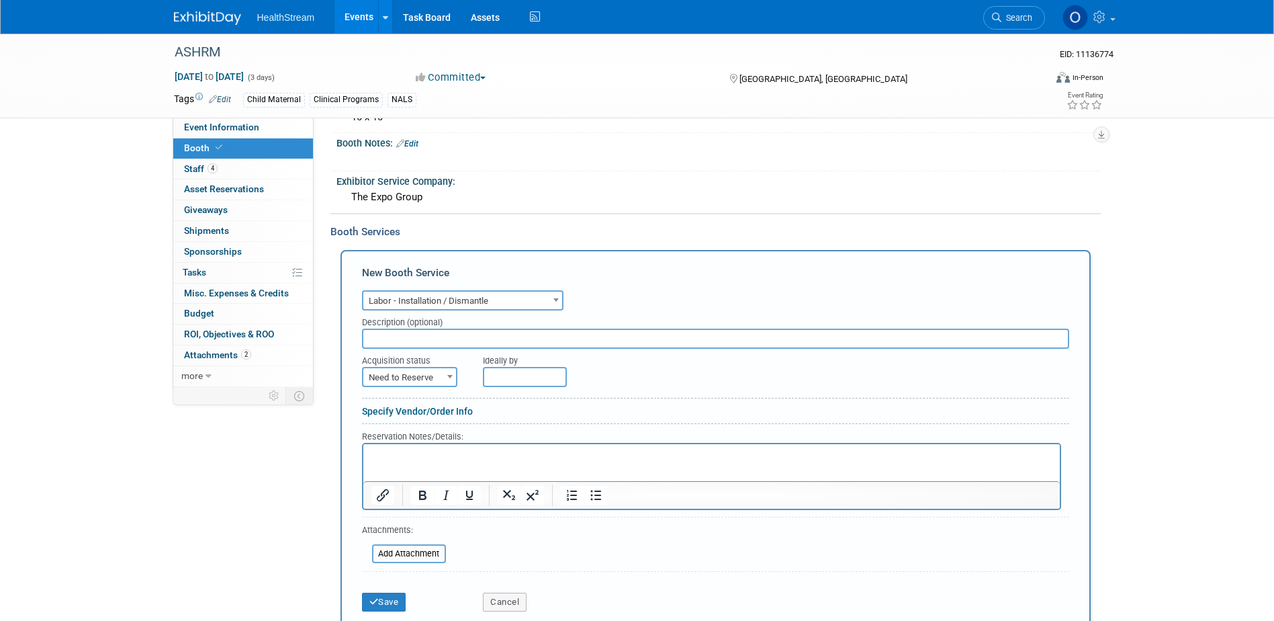
click at [428, 373] on span "Need to Reserve" at bounding box center [409, 377] width 93 height 19
select select "2"
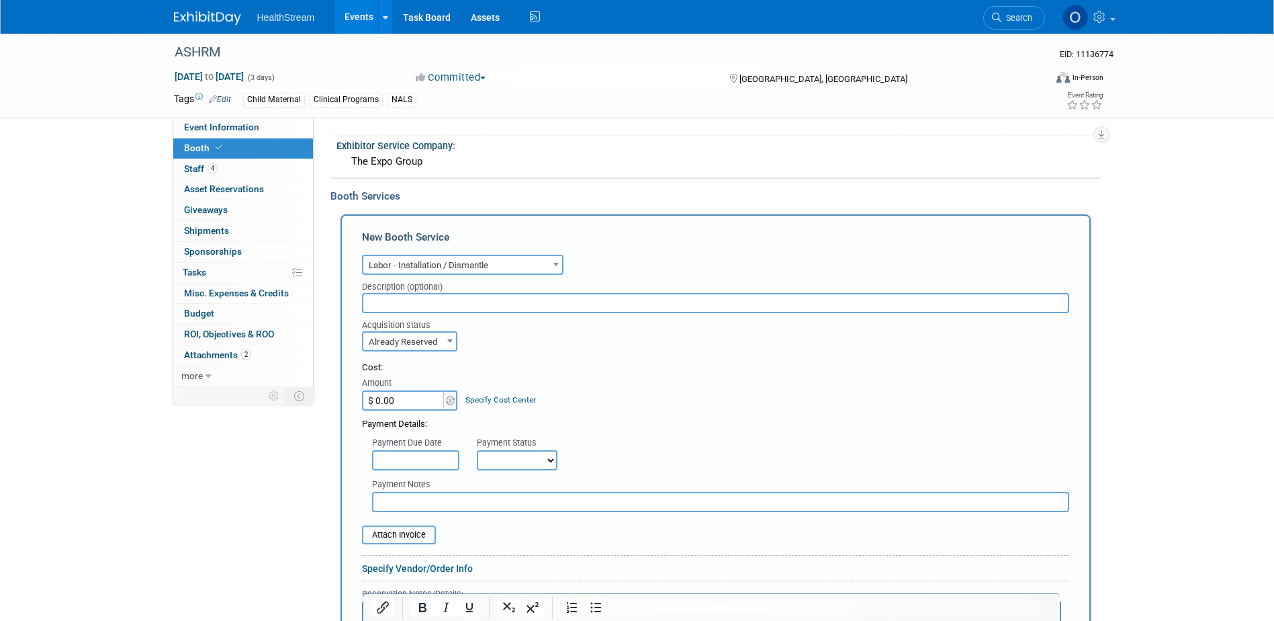
scroll to position [328, 0]
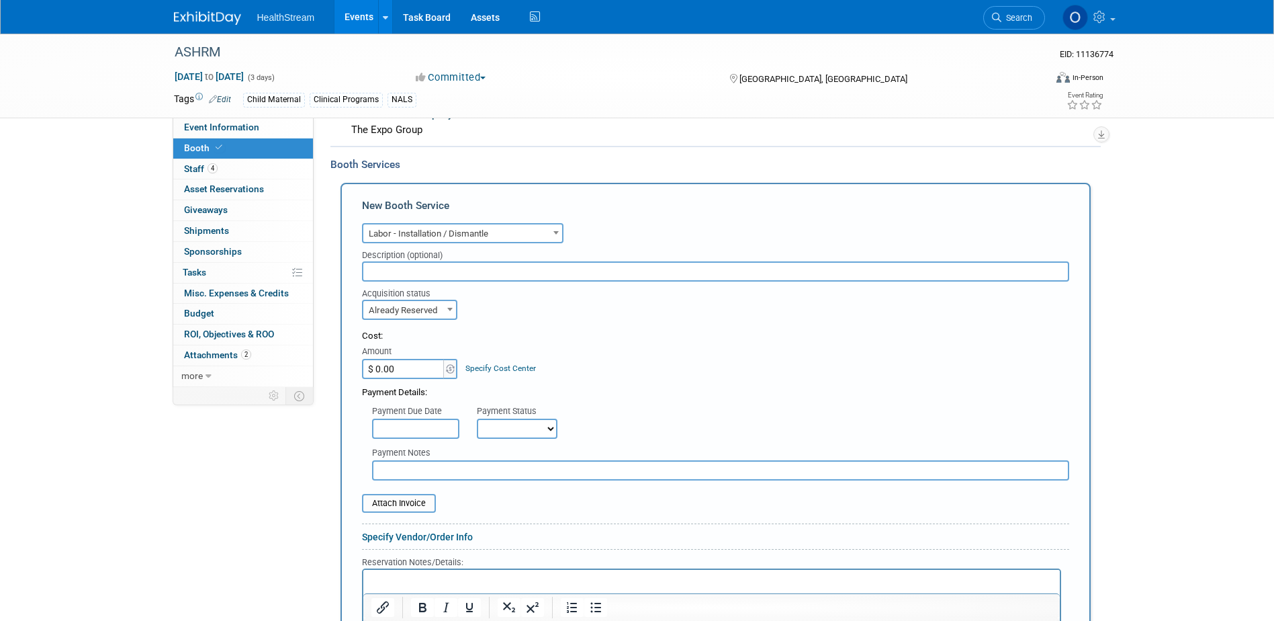
click at [408, 367] on input "$ 0.00" at bounding box center [404, 369] width 84 height 20
type input "$ 6,806.00"
click at [594, 379] on div "Payment Details:" at bounding box center [715, 389] width 707 height 20
click at [529, 423] on select "Not Paid Yet Partially Paid Paid in Full" at bounding box center [517, 428] width 81 height 20
select select "1"
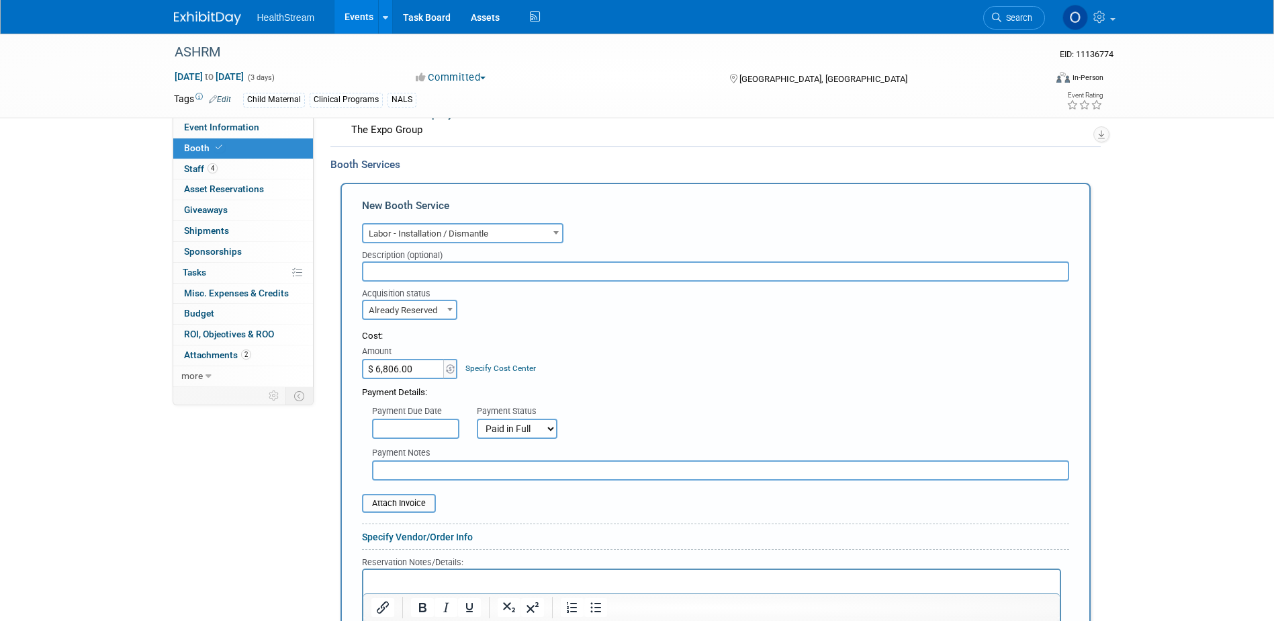
click at [477, 418] on select "Not Paid Yet Partially Paid Paid in Full" at bounding box center [517, 428] width 81 height 20
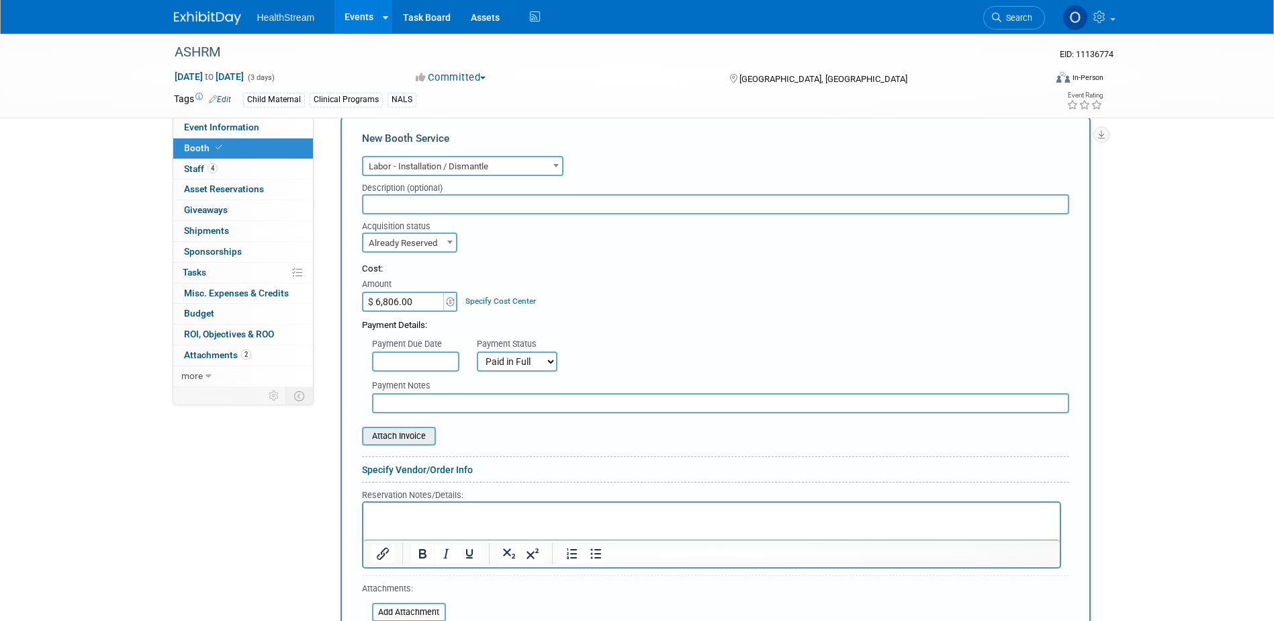
click at [392, 440] on input "file" at bounding box center [355, 436] width 160 height 16
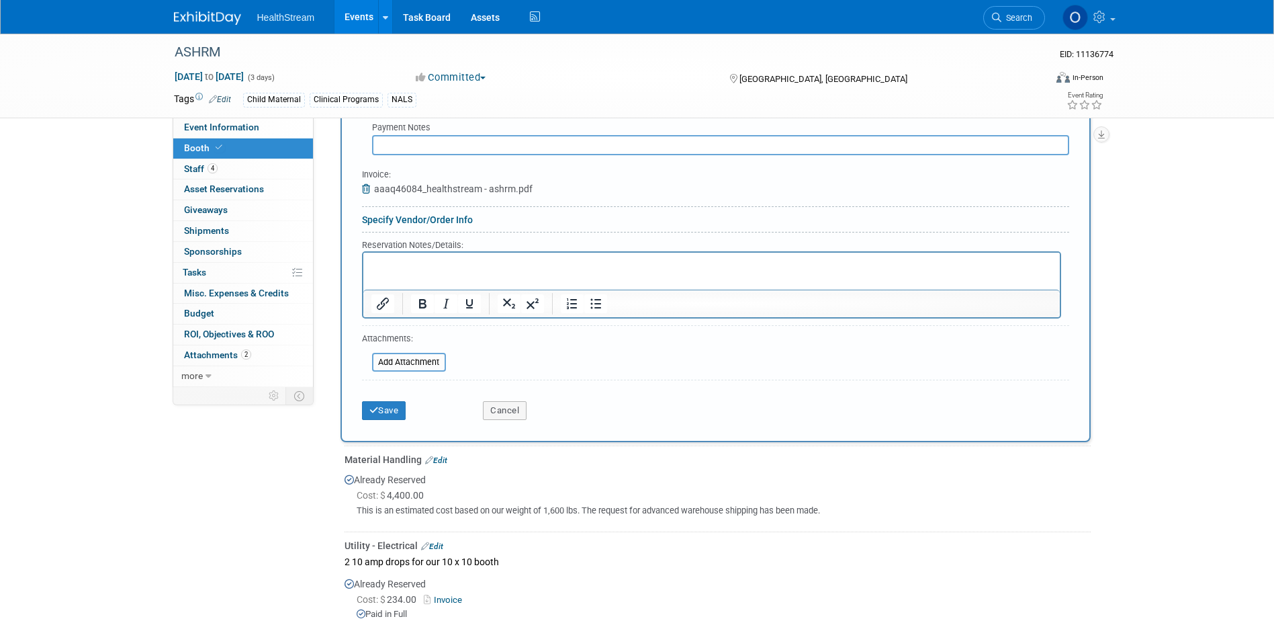
scroll to position [663, 0]
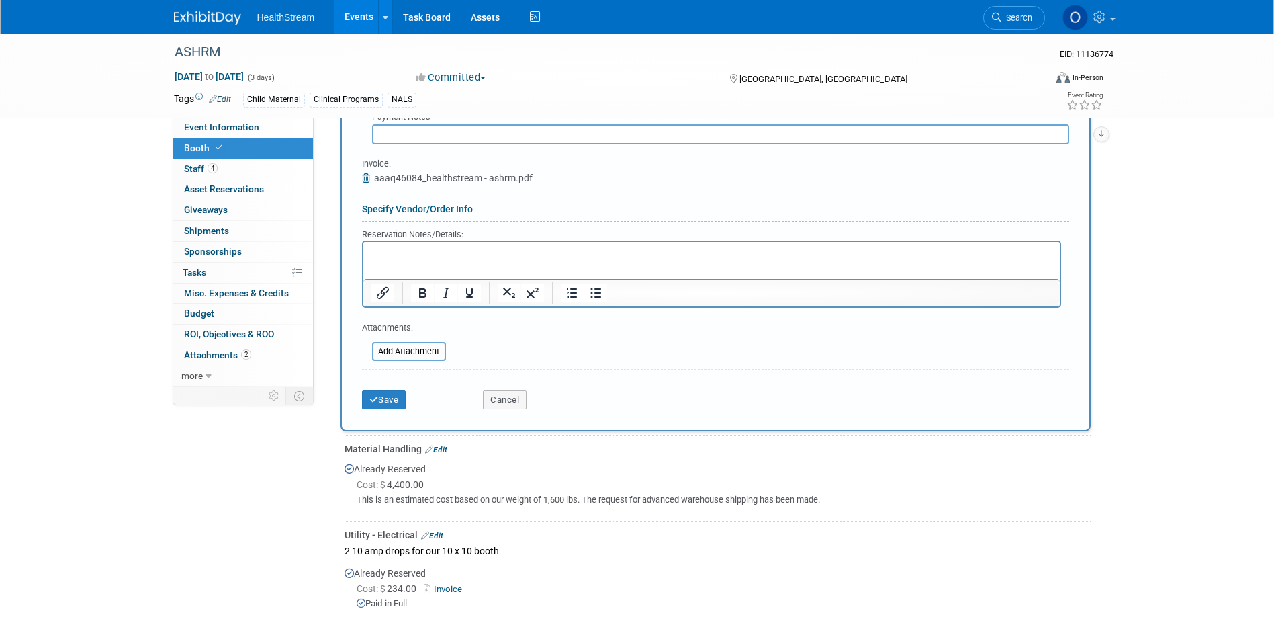
click at [355, 400] on div "Save" at bounding box center [413, 395] width 122 height 28
click at [378, 402] on button "Save" at bounding box center [384, 399] width 44 height 19
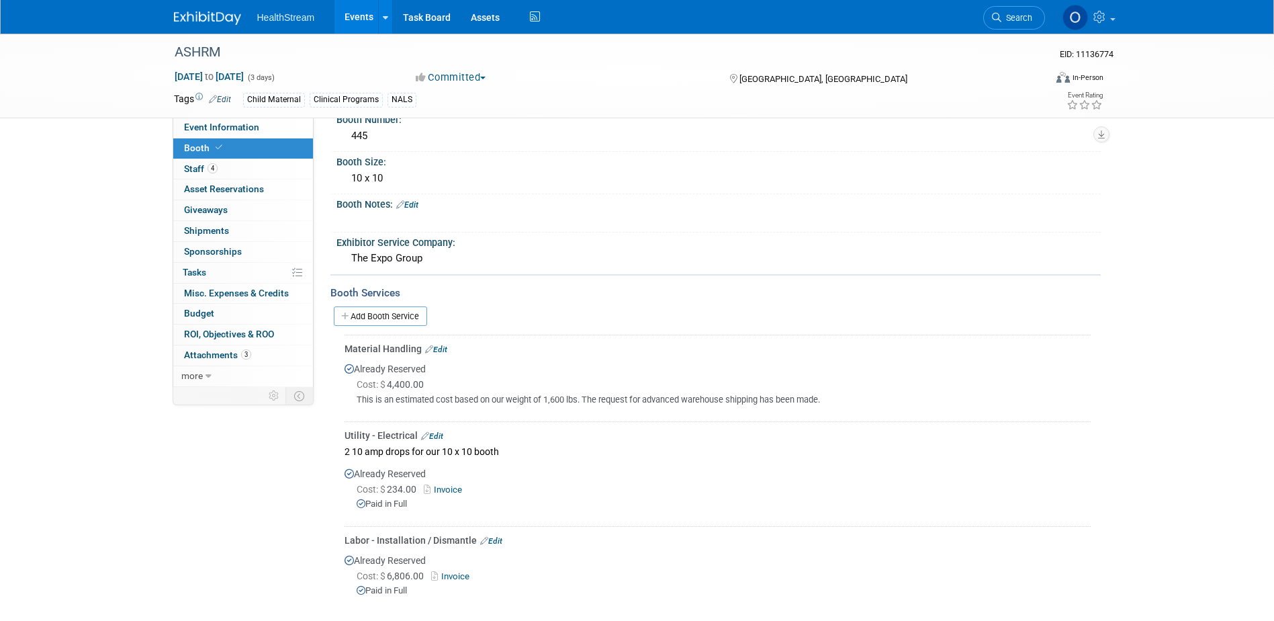
scroll to position [0, 0]
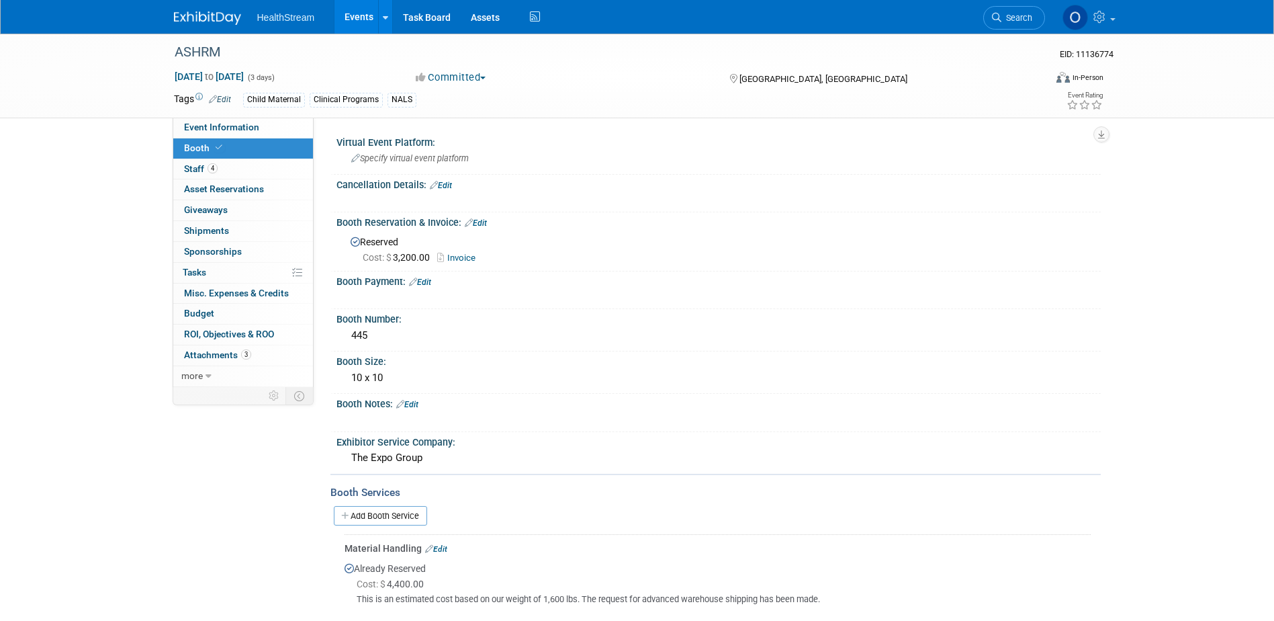
click at [227, 14] on img at bounding box center [207, 17] width 67 height 13
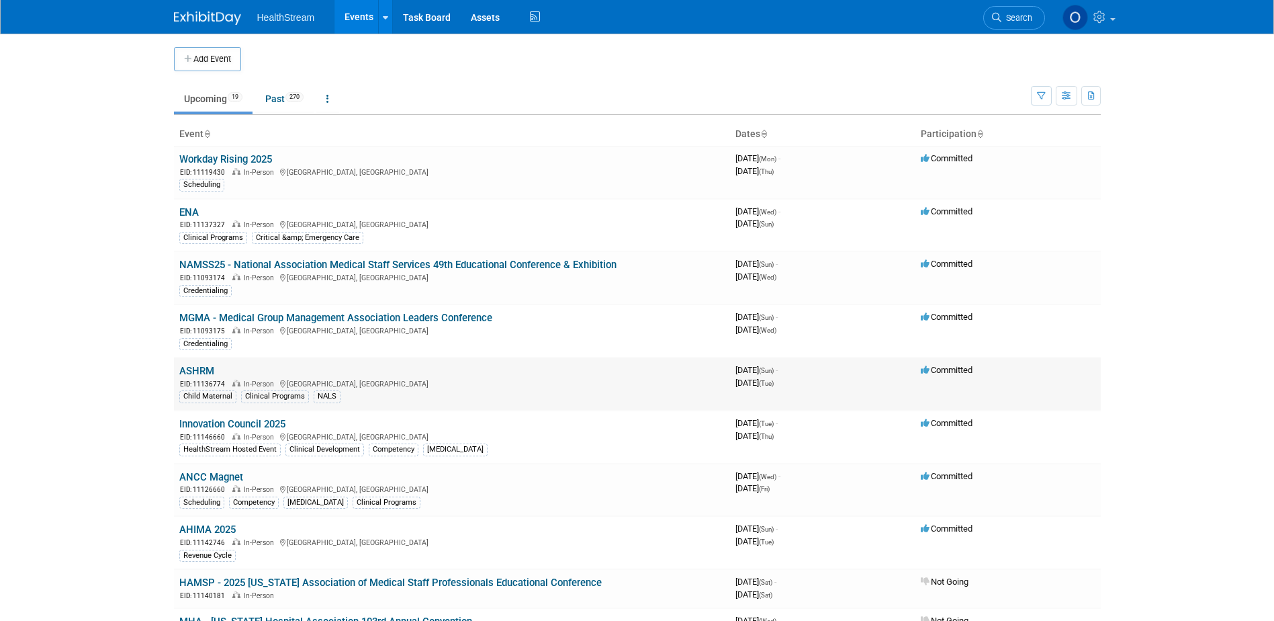
click at [193, 375] on link "ASHRM" at bounding box center [196, 371] width 35 height 12
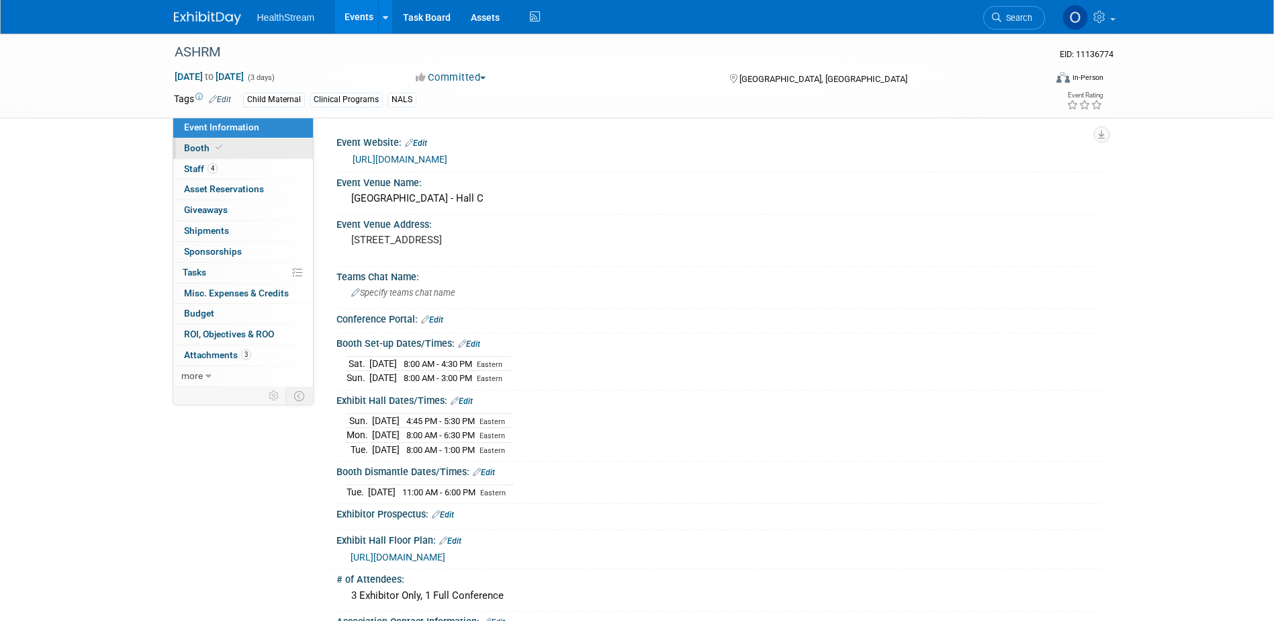
click at [218, 154] on link "Booth" at bounding box center [243, 148] width 140 height 20
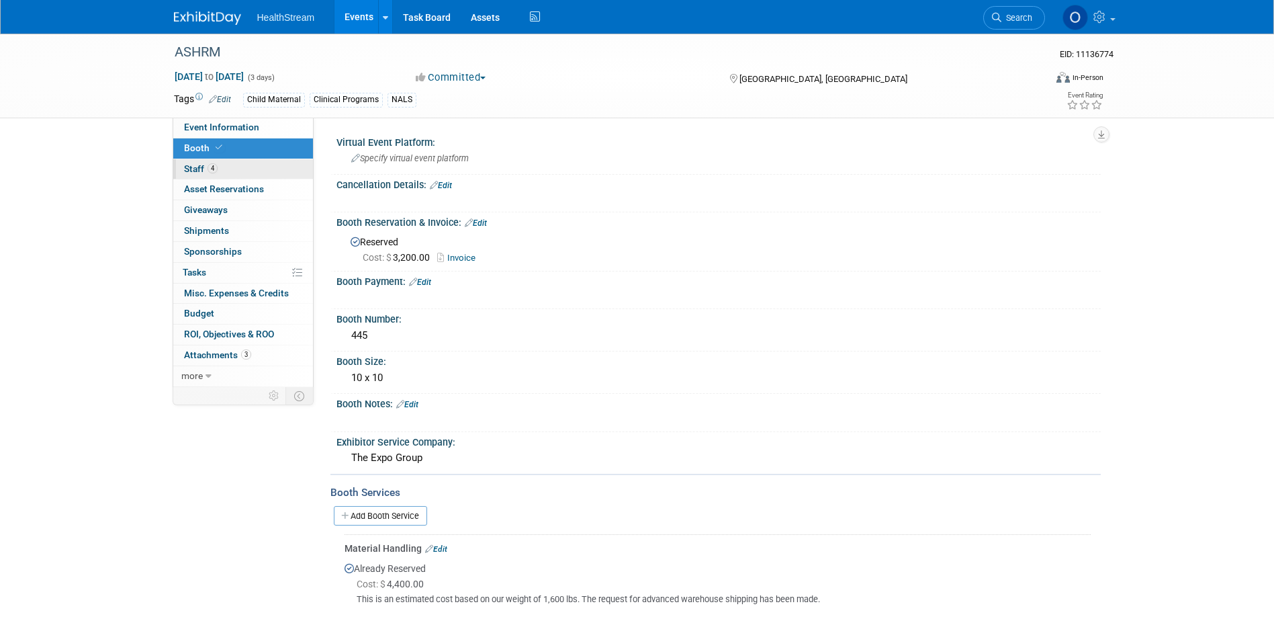
click at [235, 164] on link "4 Staff 4" at bounding box center [243, 169] width 140 height 20
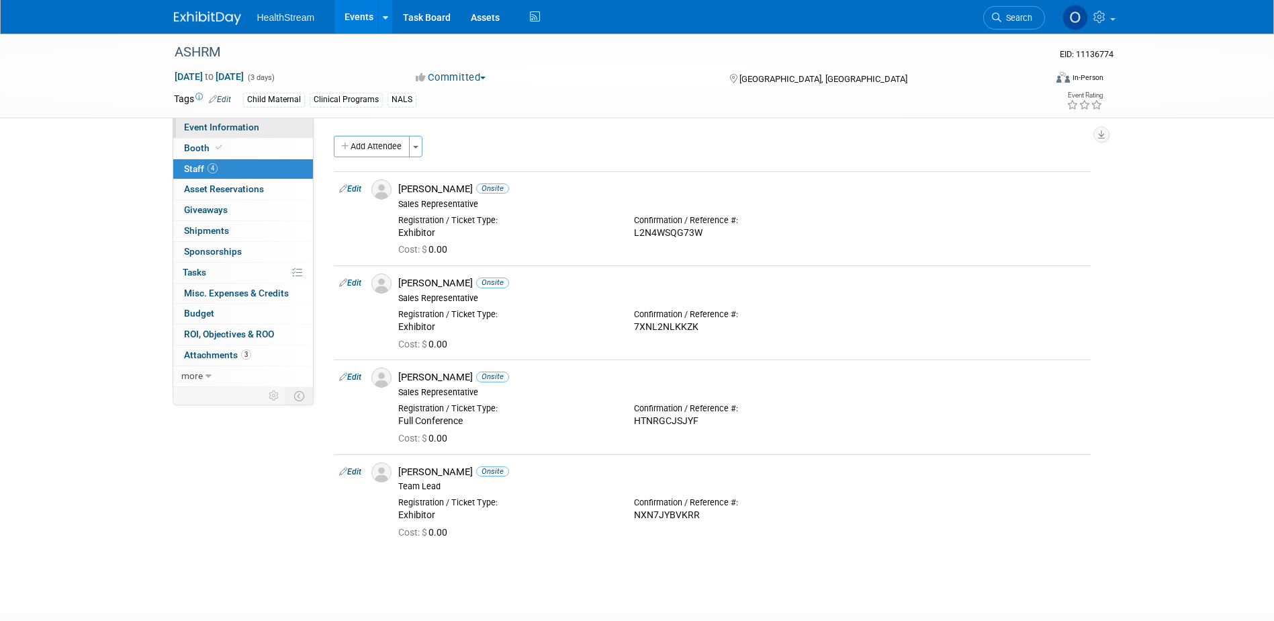
click at [236, 127] on span "Event Information" at bounding box center [221, 127] width 75 height 11
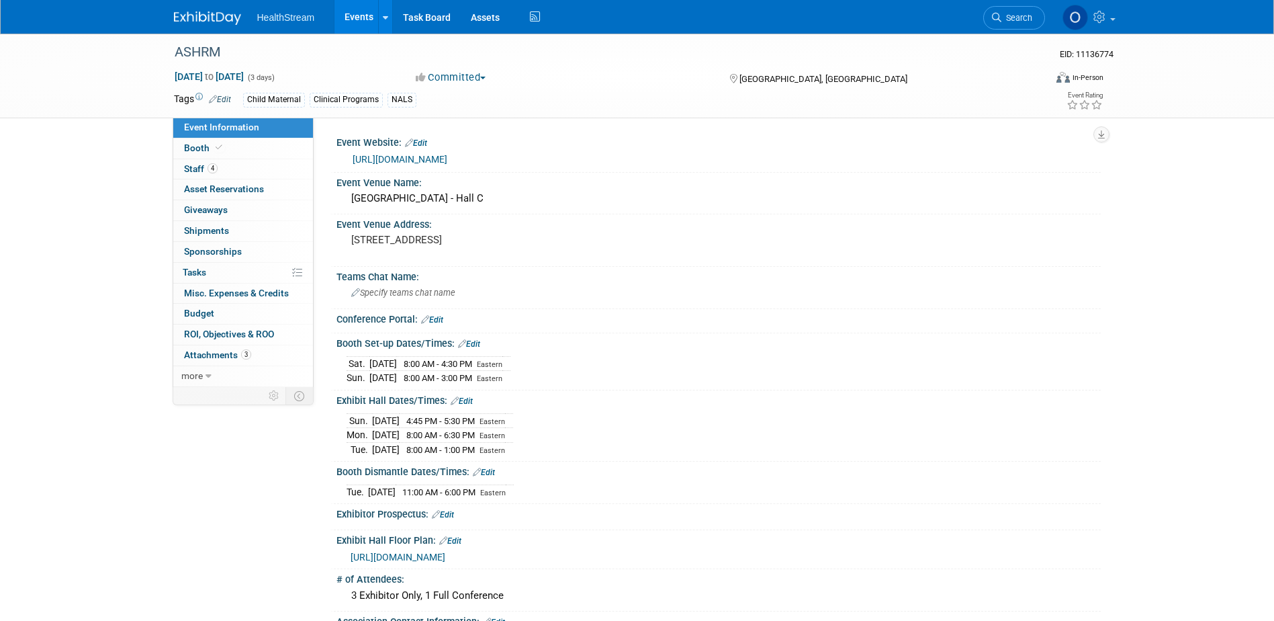
click at [447, 157] on link "https://www.ashrm.org/education-events/ashrm-2025-conference" at bounding box center [400, 159] width 95 height 11
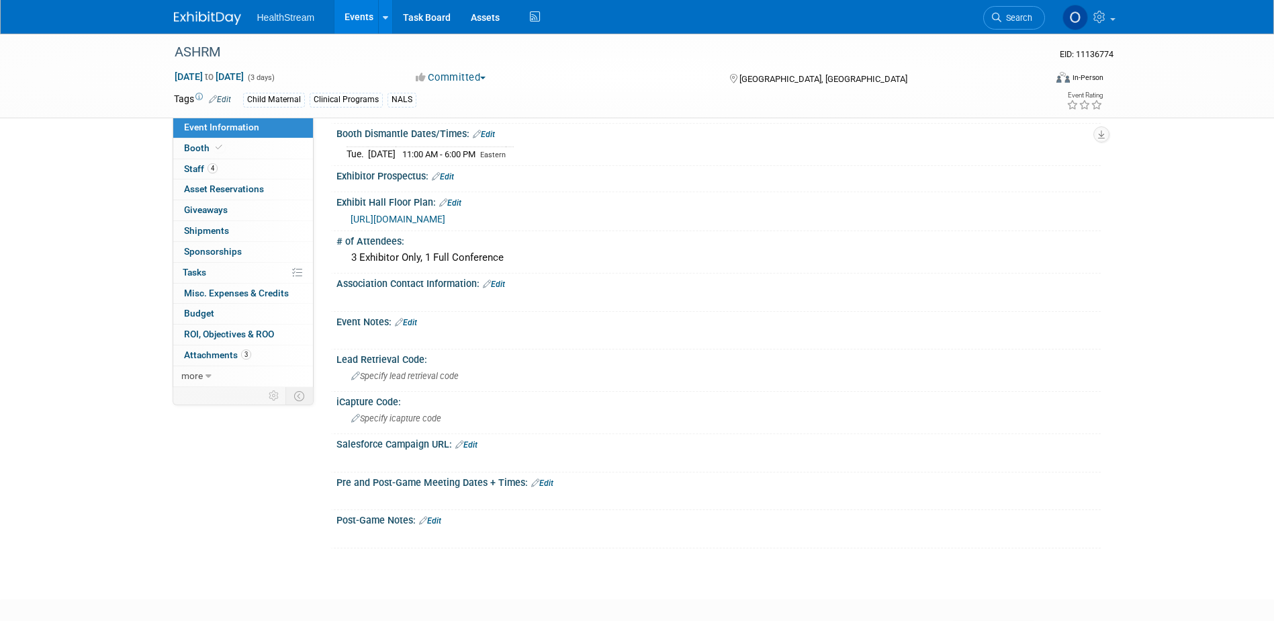
scroll to position [139, 0]
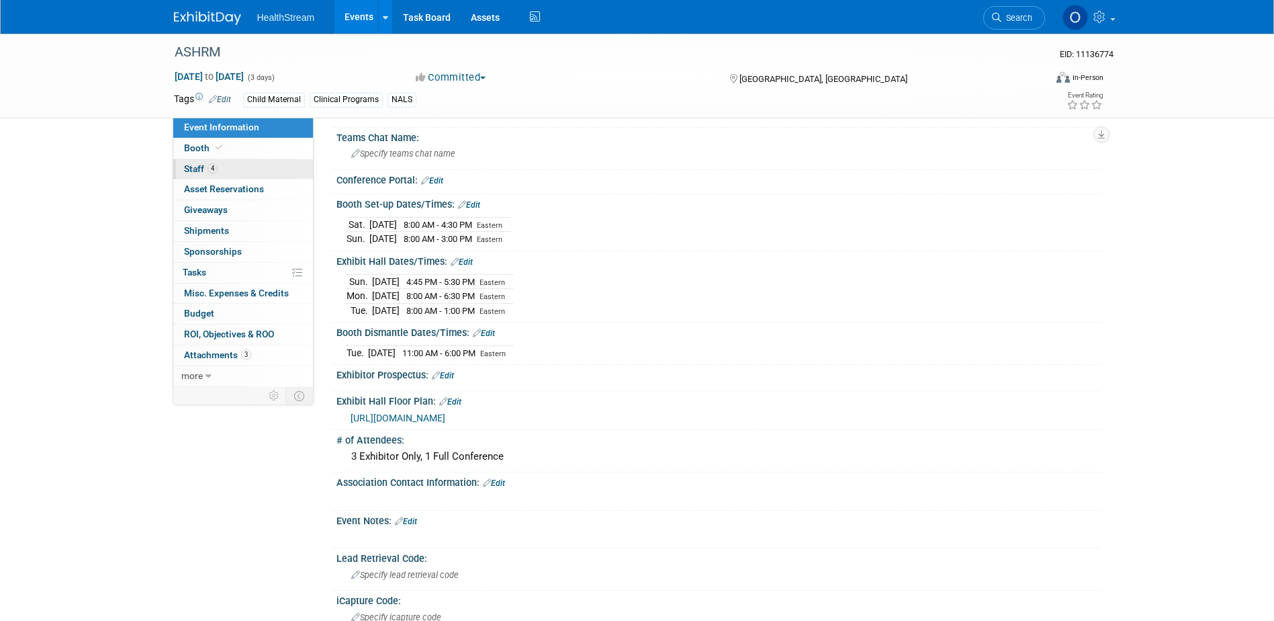
click at [234, 166] on link "4 Staff 4" at bounding box center [243, 169] width 140 height 20
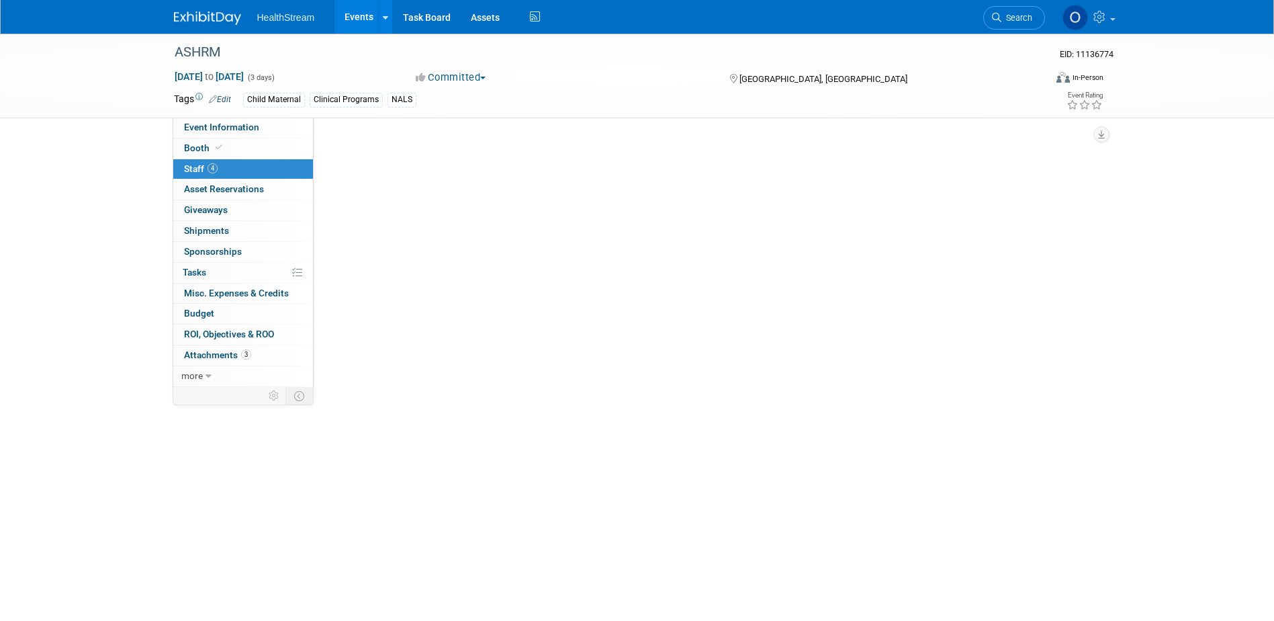
scroll to position [0, 0]
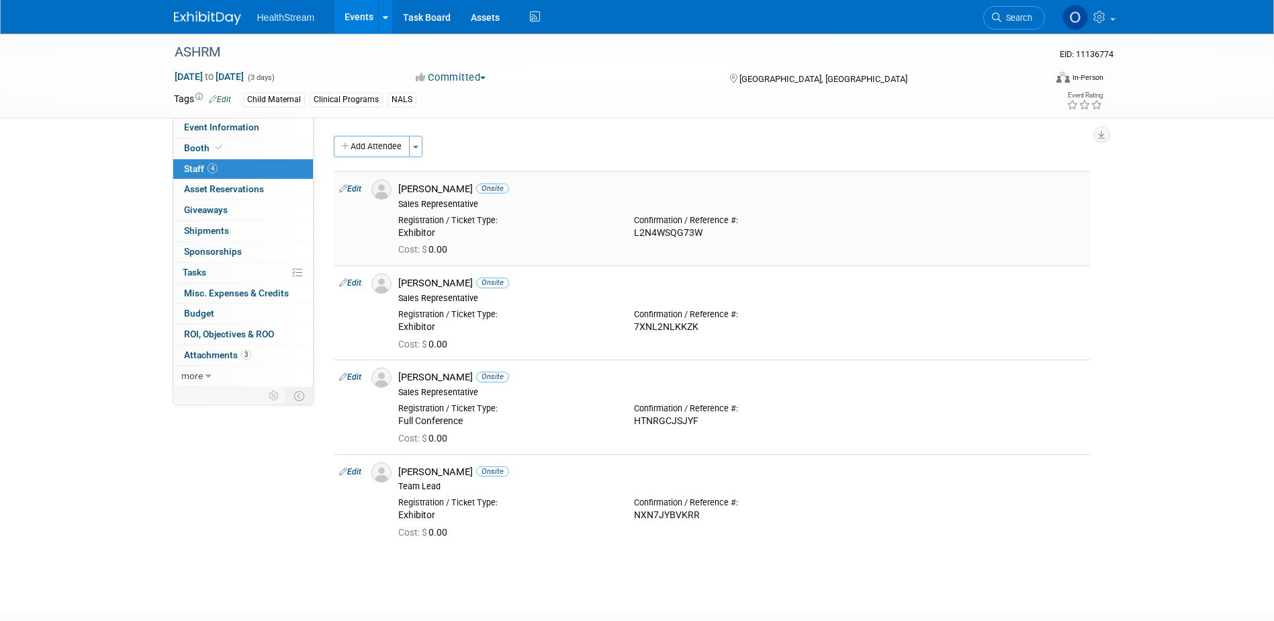
drag, startPoint x: 705, startPoint y: 231, endPoint x: 633, endPoint y: 230, distance: 72.5
click at [633, 230] on div "Confirmation / Reference #: L2N4WSQG73W" at bounding box center [742, 225] width 236 height 30
click at [826, 234] on div "L2N4WSQG73W" at bounding box center [742, 233] width 216 height 12
click at [217, 355] on span "Attachments 3" at bounding box center [217, 354] width 67 height 11
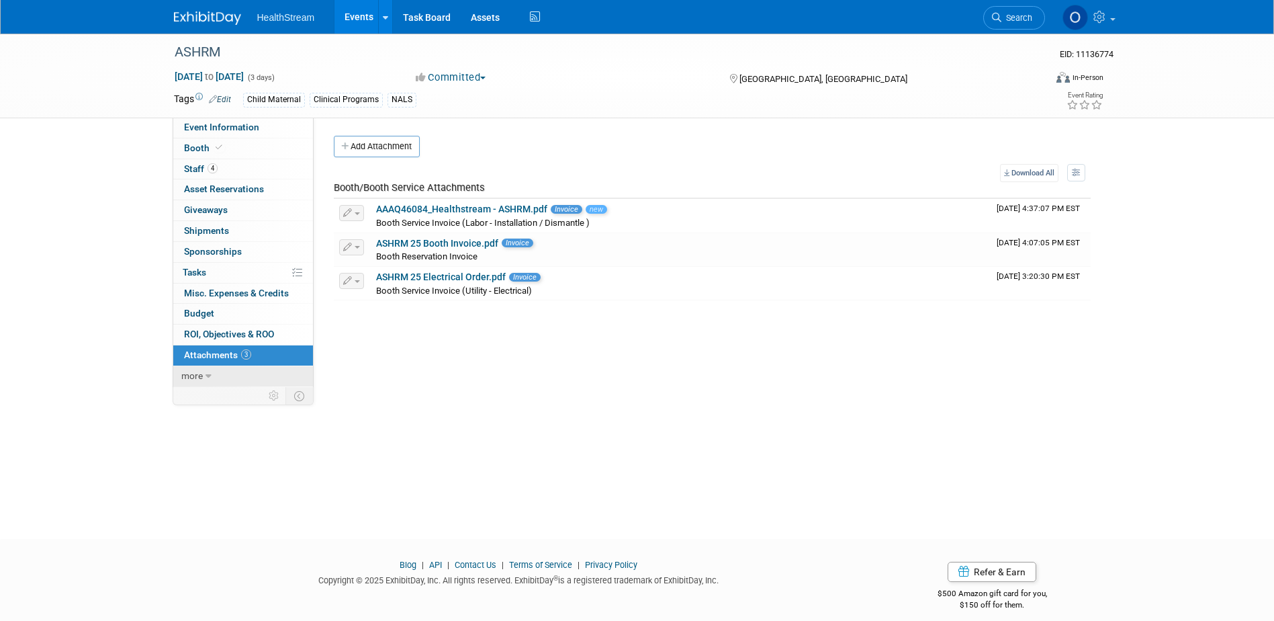
click at [191, 375] on span "more" at bounding box center [191, 375] width 21 height 11
click at [191, 375] on span "less" at bounding box center [189, 375] width 16 height 11
click at [214, 247] on span "Sponsorships 0" at bounding box center [213, 251] width 58 height 11
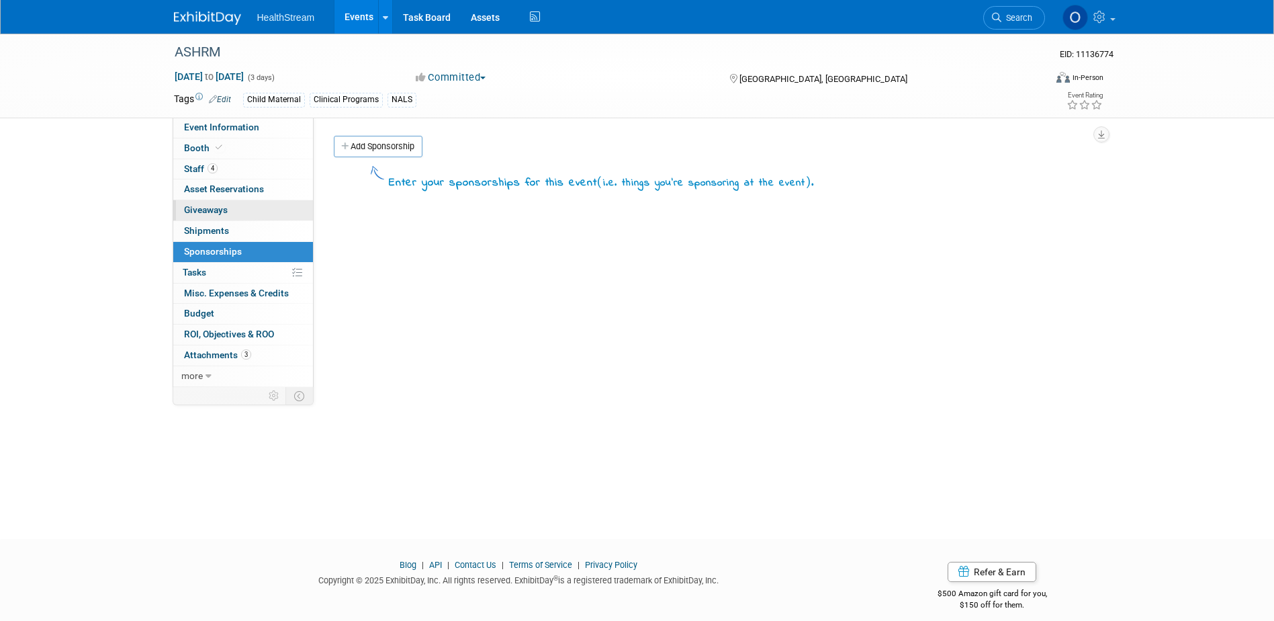
click at [217, 205] on span "Giveaways 0" at bounding box center [206, 209] width 44 height 11
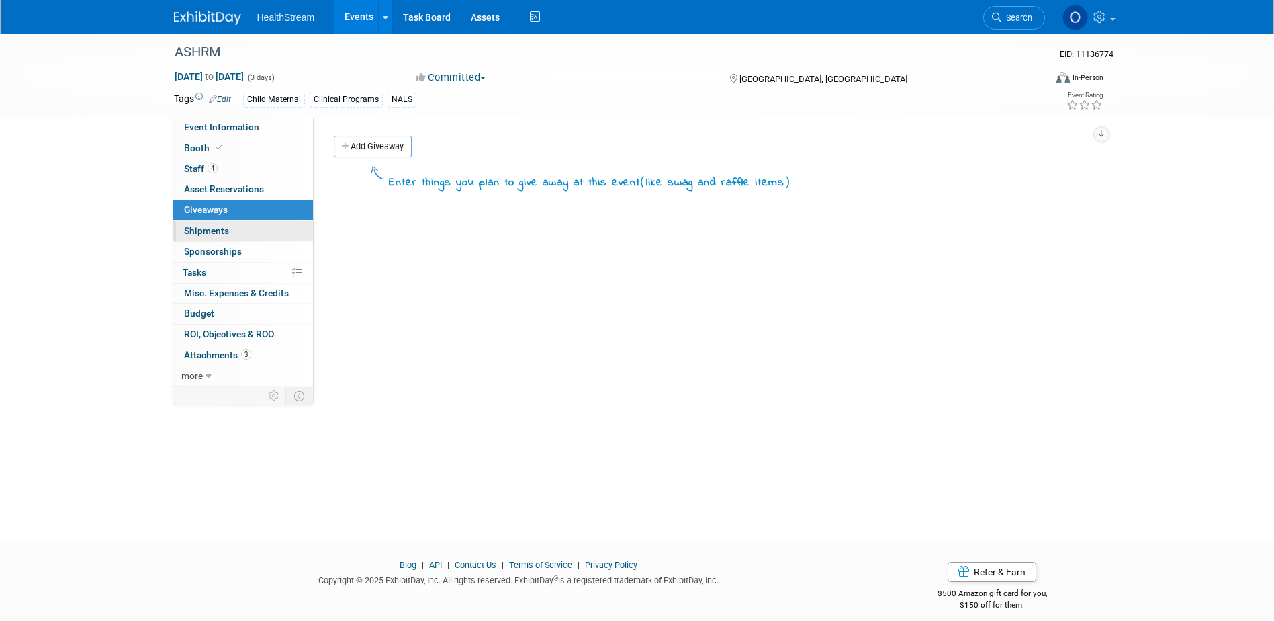
click at [220, 229] on span "Shipments 0" at bounding box center [206, 230] width 45 height 11
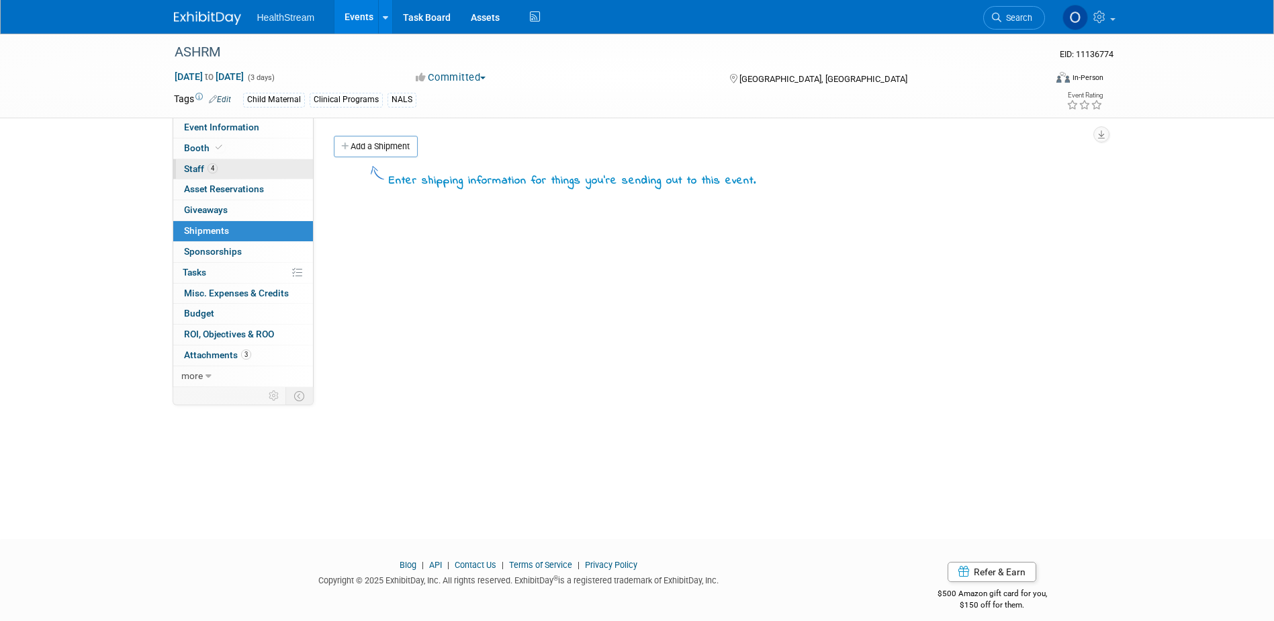
click at [217, 159] on link "4 Staff 4" at bounding box center [243, 169] width 140 height 20
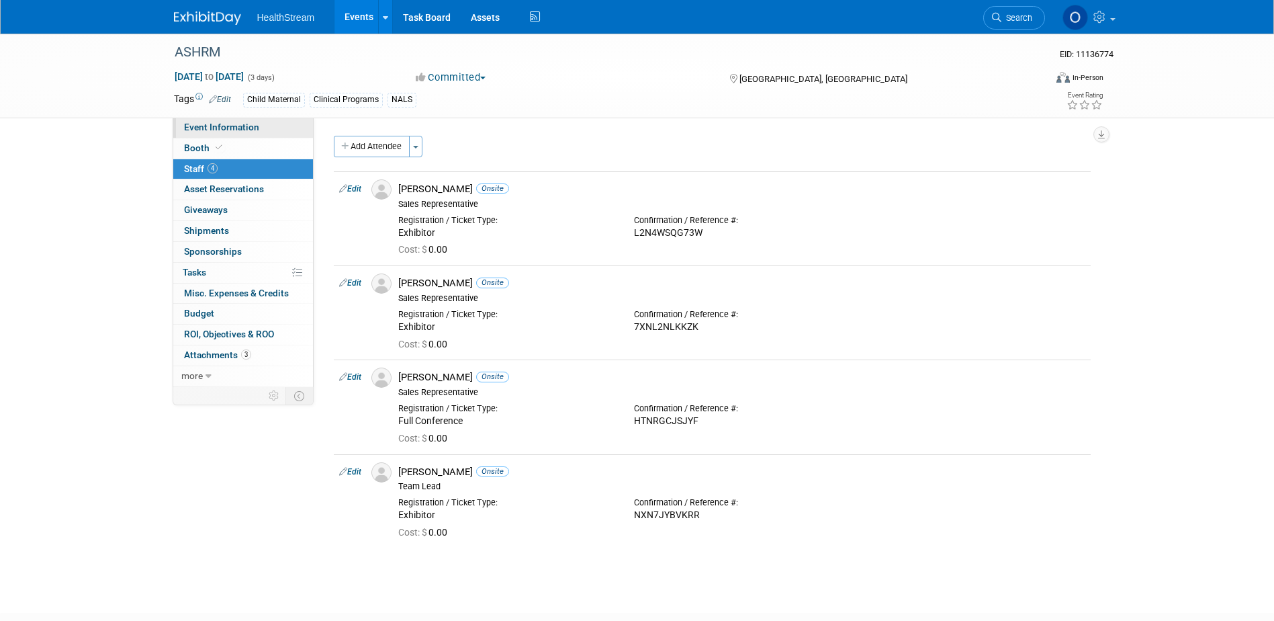
click at [197, 127] on span "Event Information" at bounding box center [221, 127] width 75 height 11
